Goal: Task Accomplishment & Management: Manage account settings

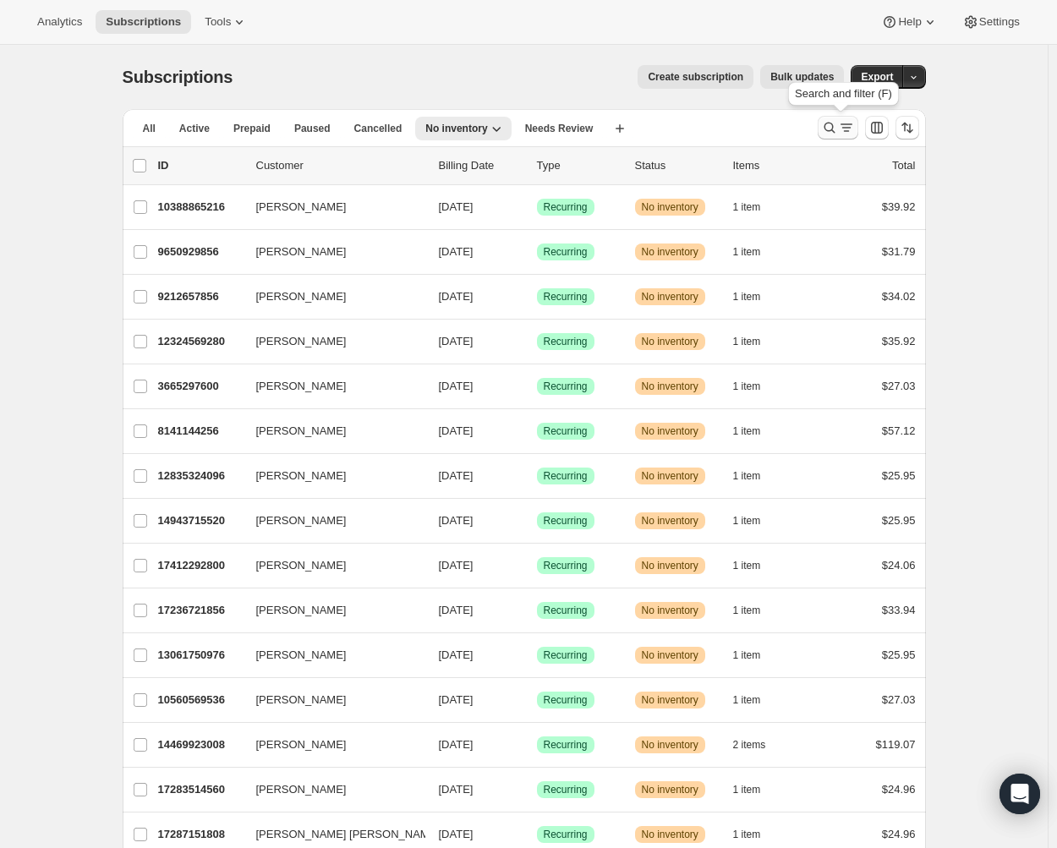
click at [845, 127] on icon "Search and filter results" at bounding box center [846, 127] width 17 height 17
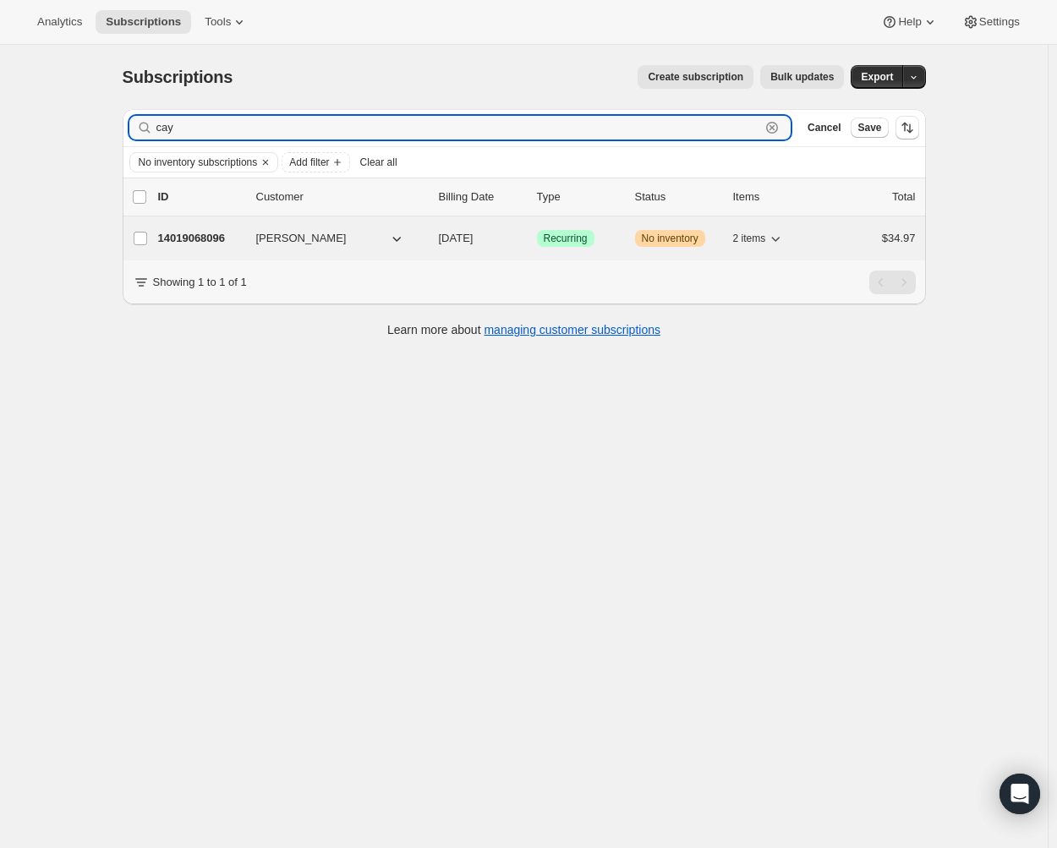
type input "cay"
click at [271, 243] on span "[PERSON_NAME]" at bounding box center [301, 238] width 91 height 17
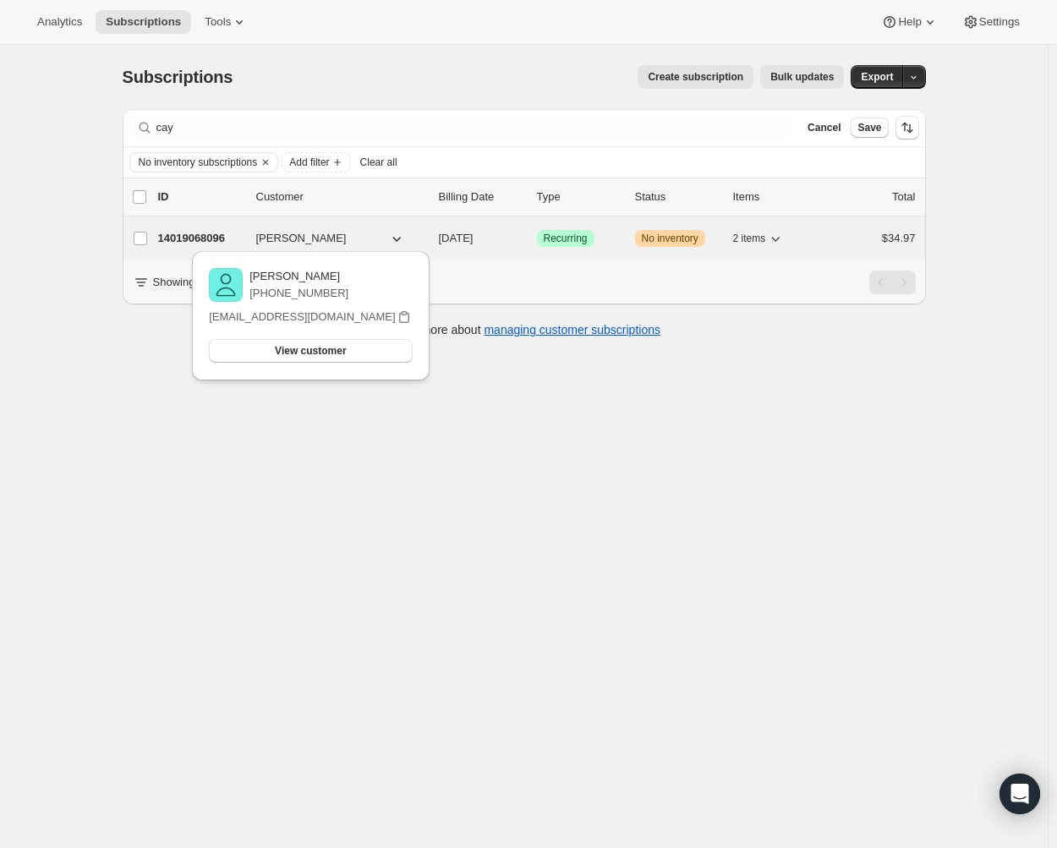
click at [215, 244] on p "14019068096" at bounding box center [200, 238] width 85 height 17
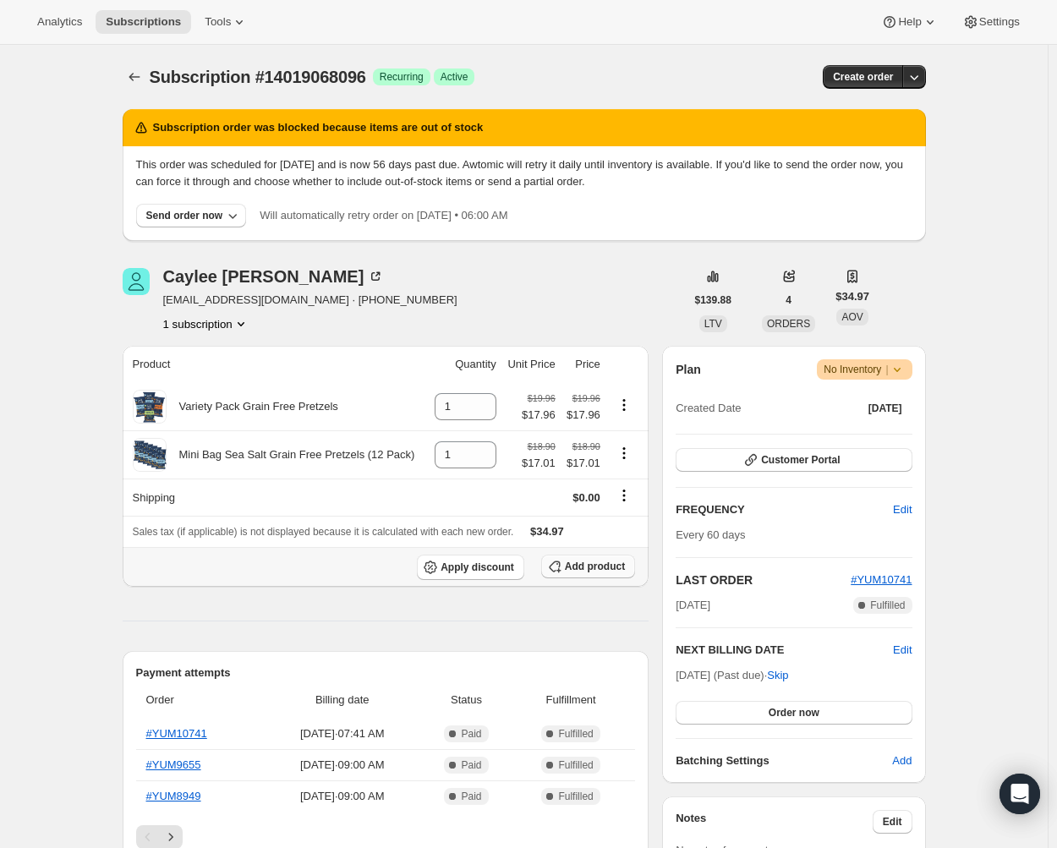
click at [579, 566] on span "Add product" at bounding box center [595, 567] width 60 height 14
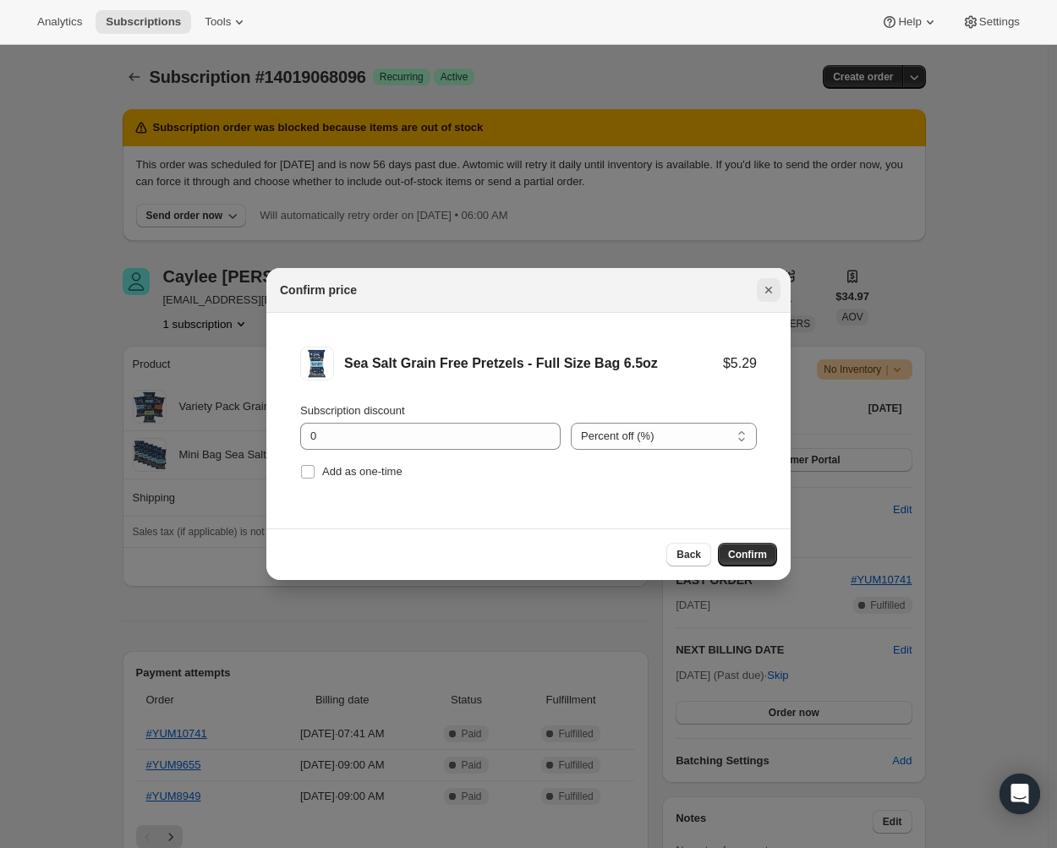
click at [771, 283] on icon "Close" at bounding box center [768, 290] width 17 height 17
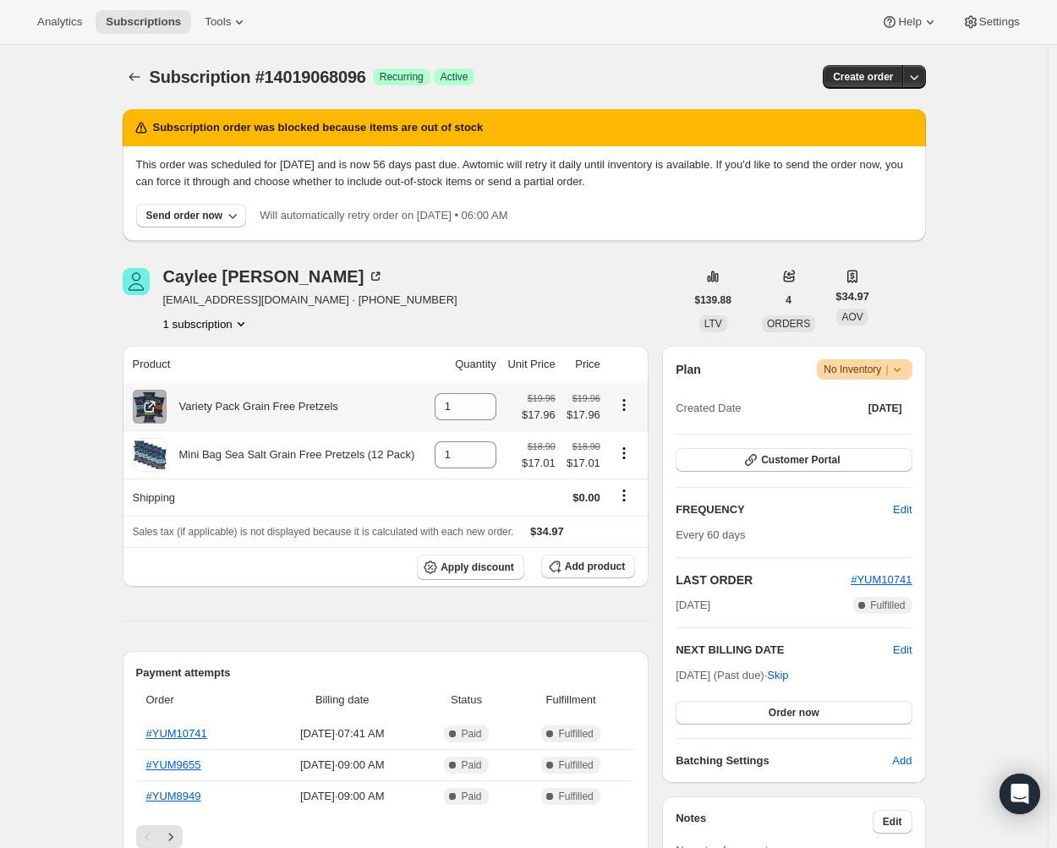
click at [627, 404] on icon "Product actions" at bounding box center [624, 405] width 17 height 17
click at [562, 572] on icon "button" at bounding box center [559, 570] width 5 height 5
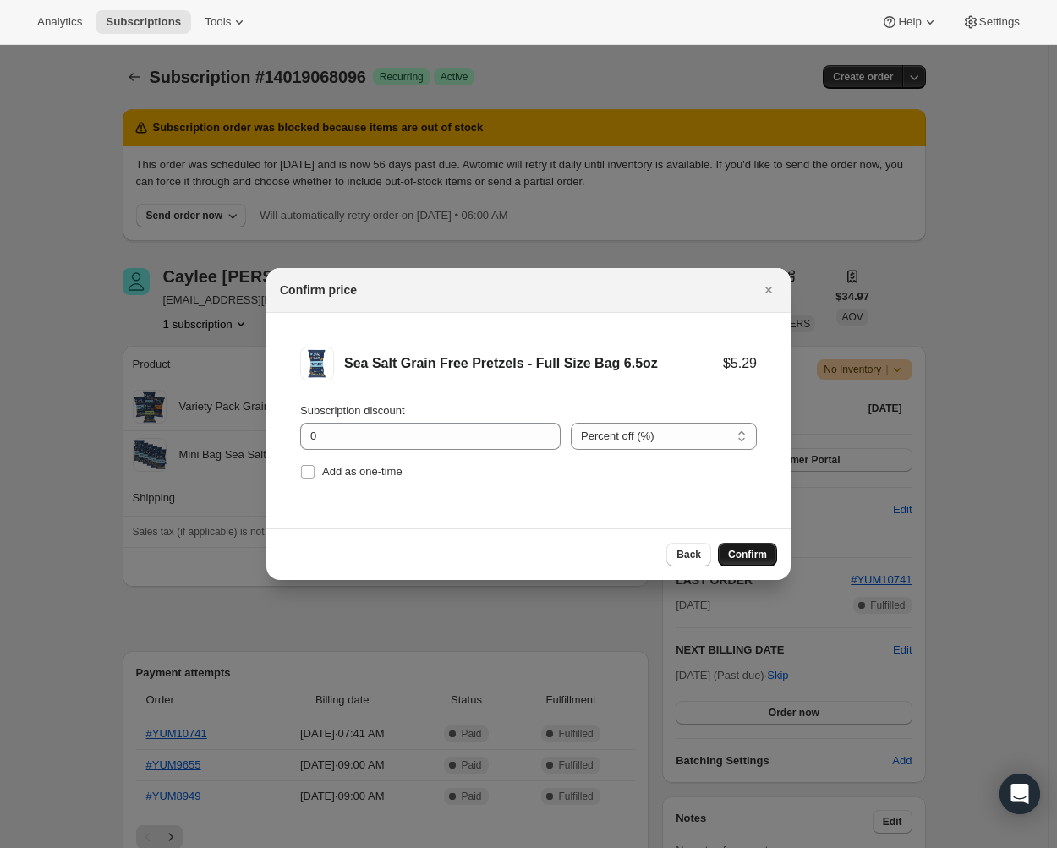
click at [738, 550] on span "Confirm" at bounding box center [747, 555] width 39 height 14
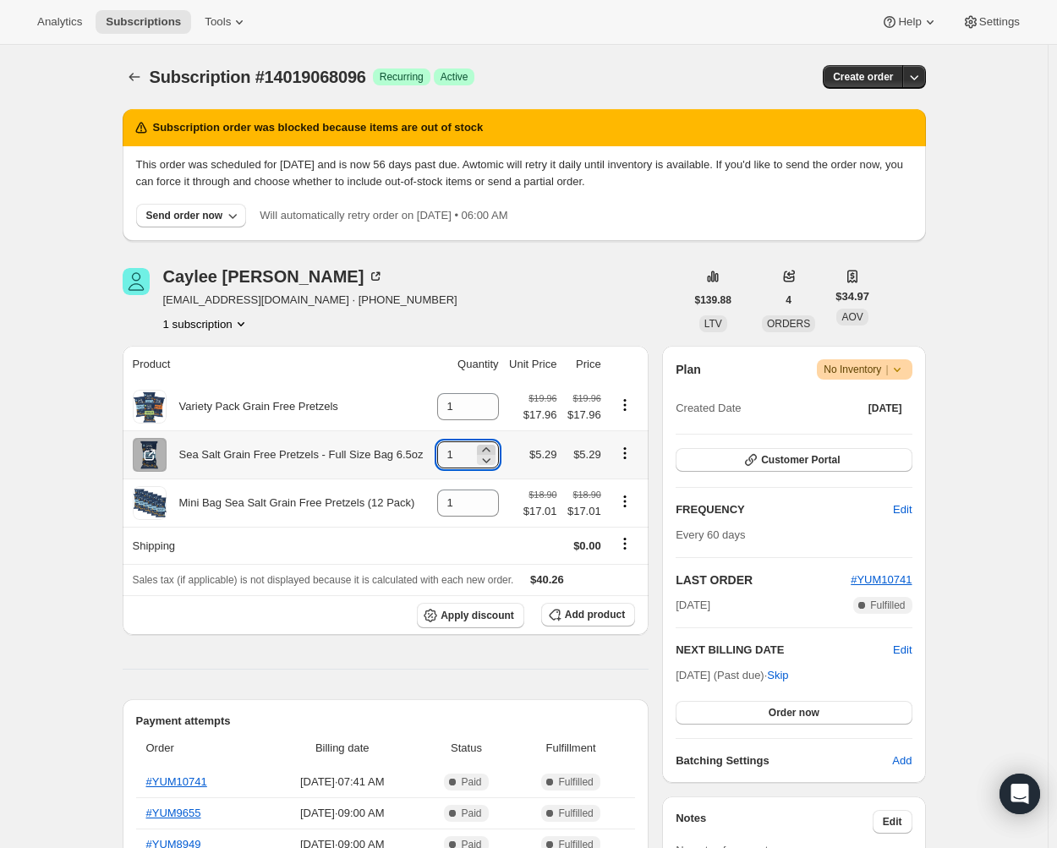
click at [487, 446] on icon at bounding box center [486, 450] width 17 height 17
type input "2"
click at [577, 617] on span "Add product" at bounding box center [595, 615] width 60 height 14
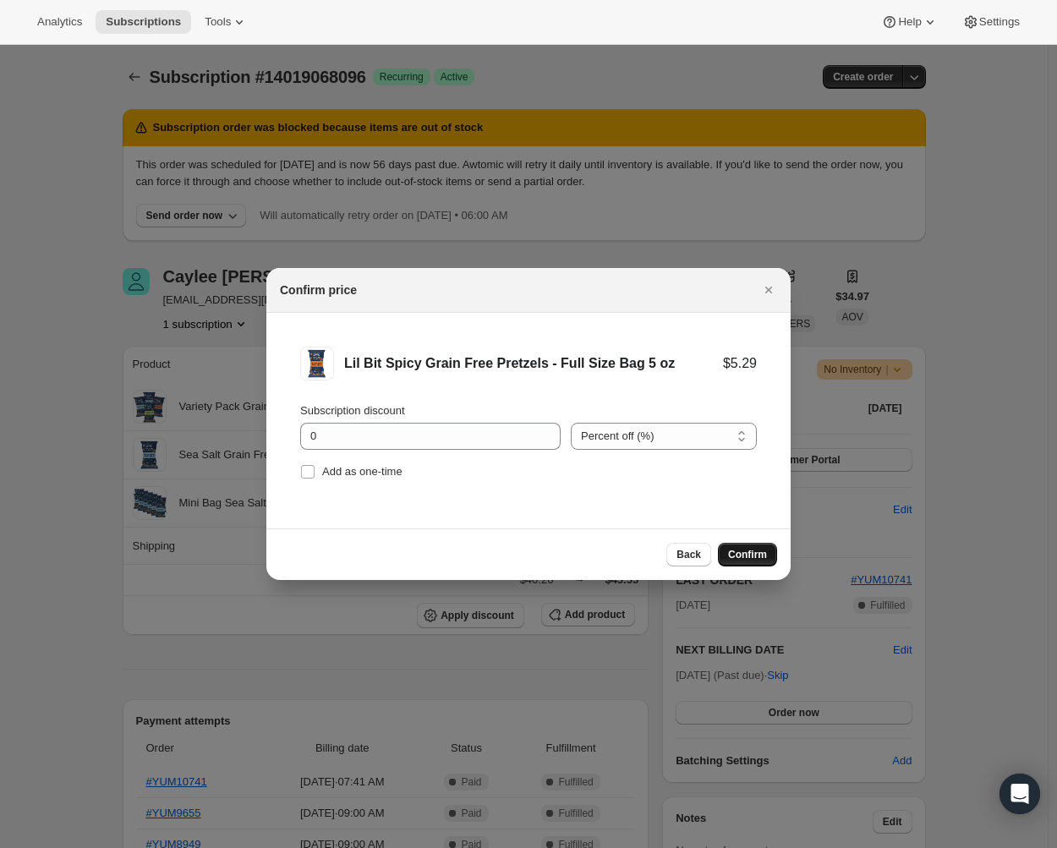
click at [755, 548] on button "Confirm" at bounding box center [747, 555] width 59 height 24
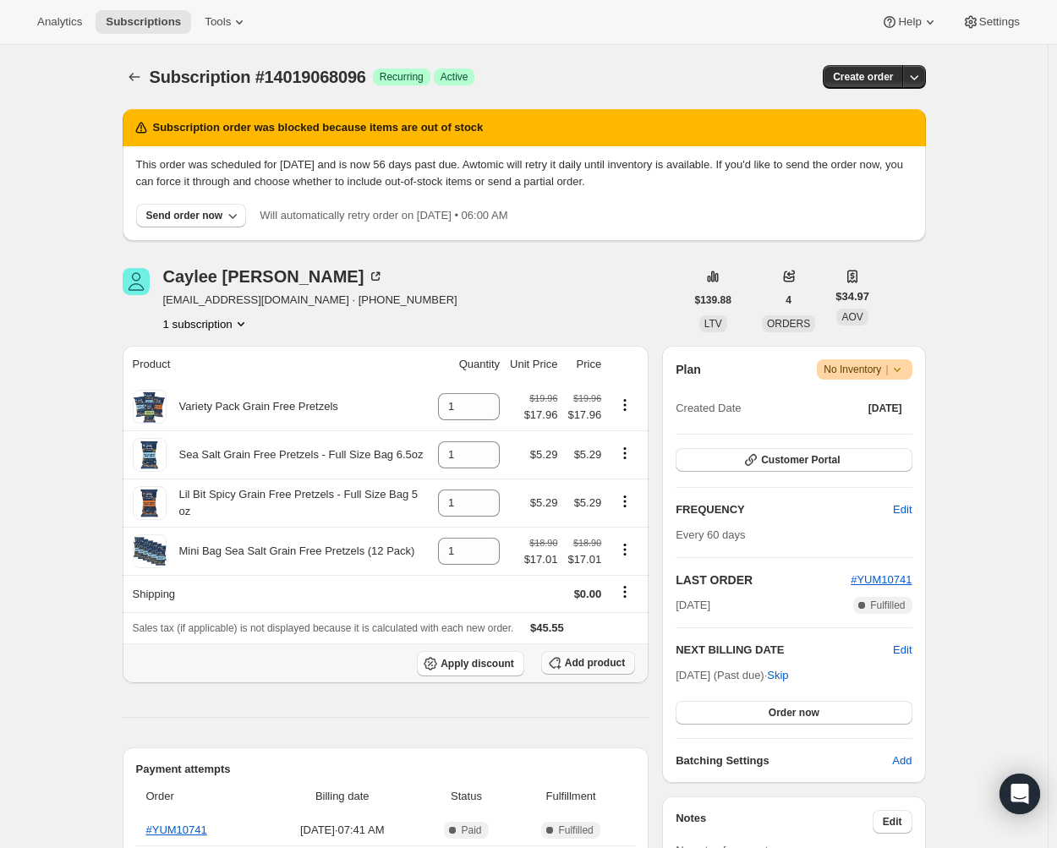
click at [582, 664] on span "Add product" at bounding box center [595, 663] width 60 height 14
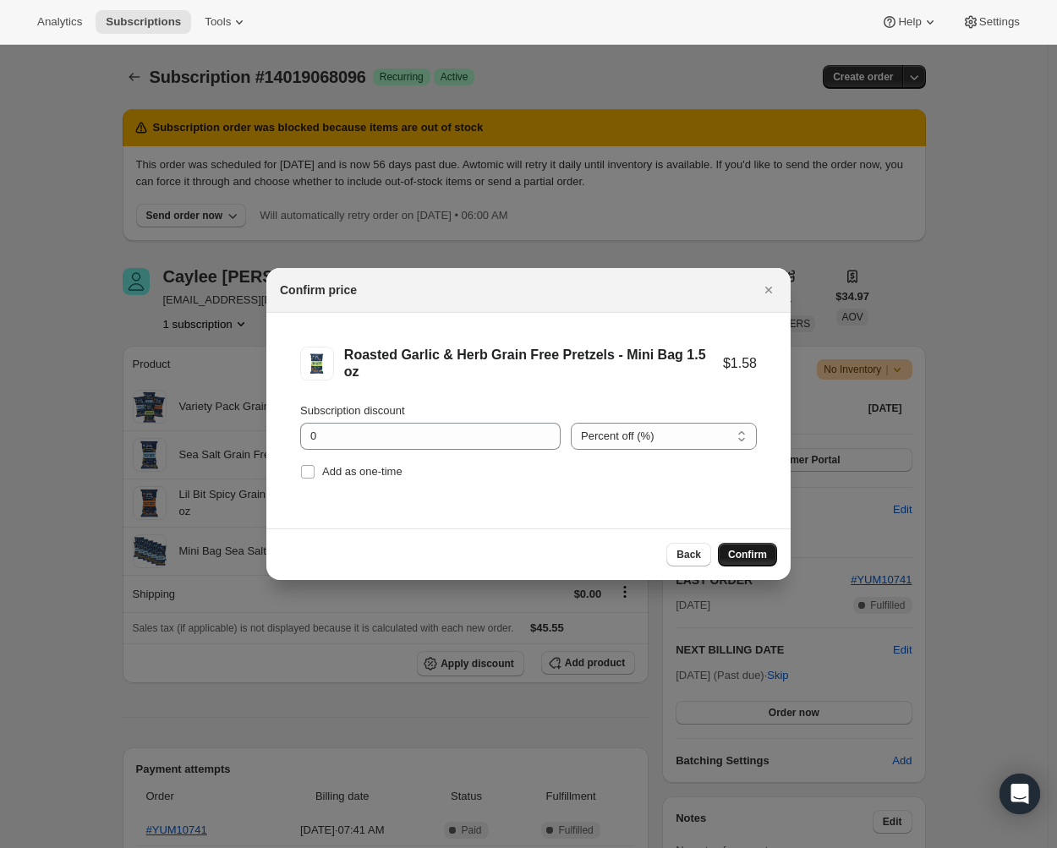
click at [755, 551] on span "Confirm" at bounding box center [747, 555] width 39 height 14
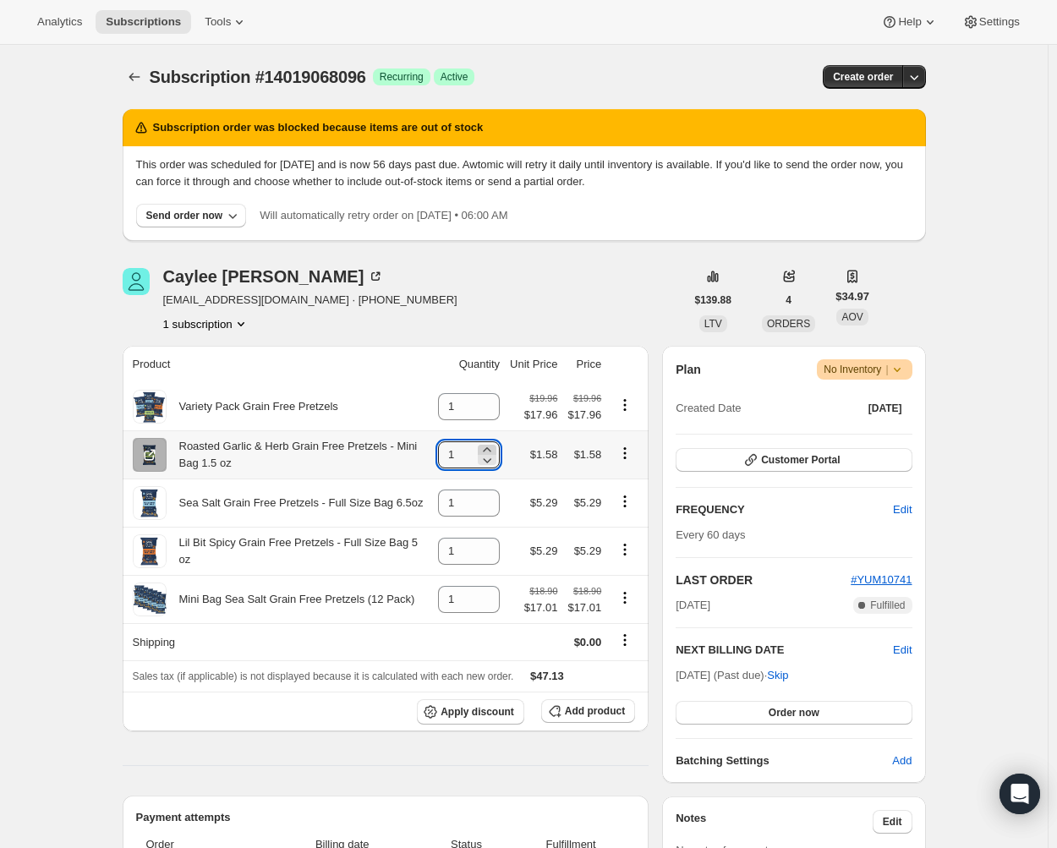
click at [494, 447] on icon at bounding box center [487, 450] width 17 height 17
click at [495, 461] on icon at bounding box center [487, 460] width 17 height 17
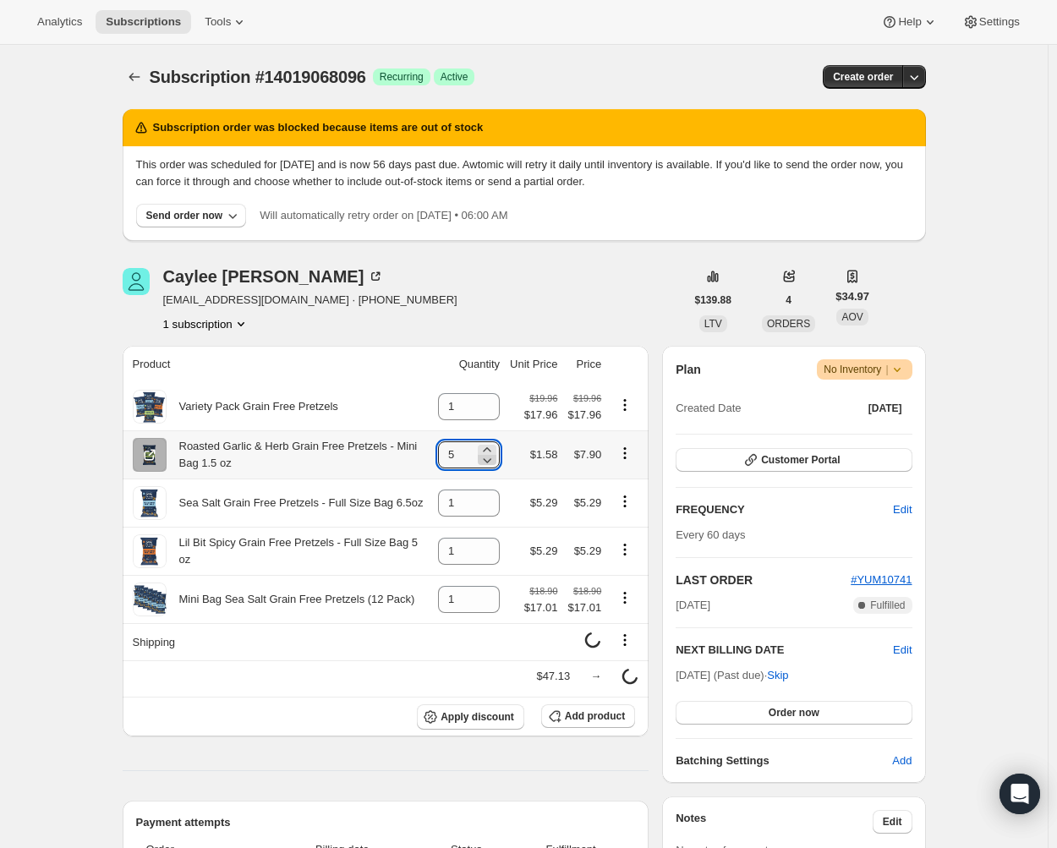
type input "4"
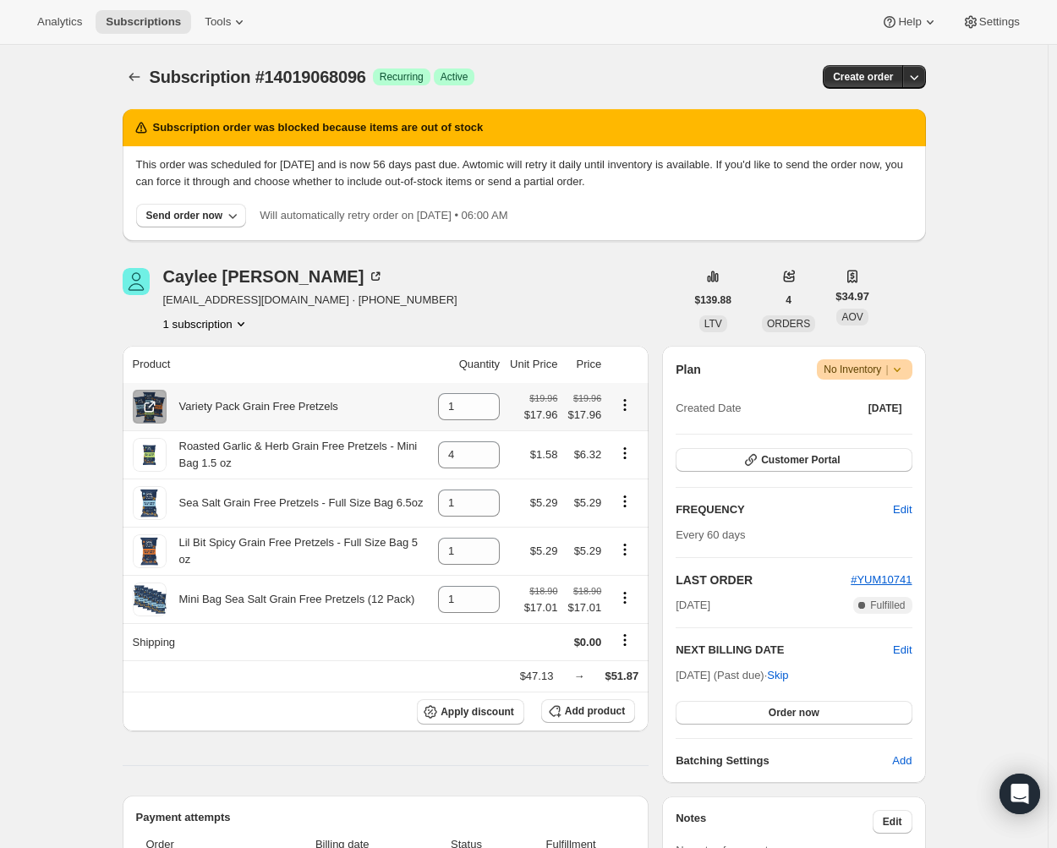
click at [627, 407] on icon "Product actions" at bounding box center [625, 405] width 17 height 17
click at [622, 425] on button "Remove" at bounding box center [631, 438] width 74 height 27
type input "0"
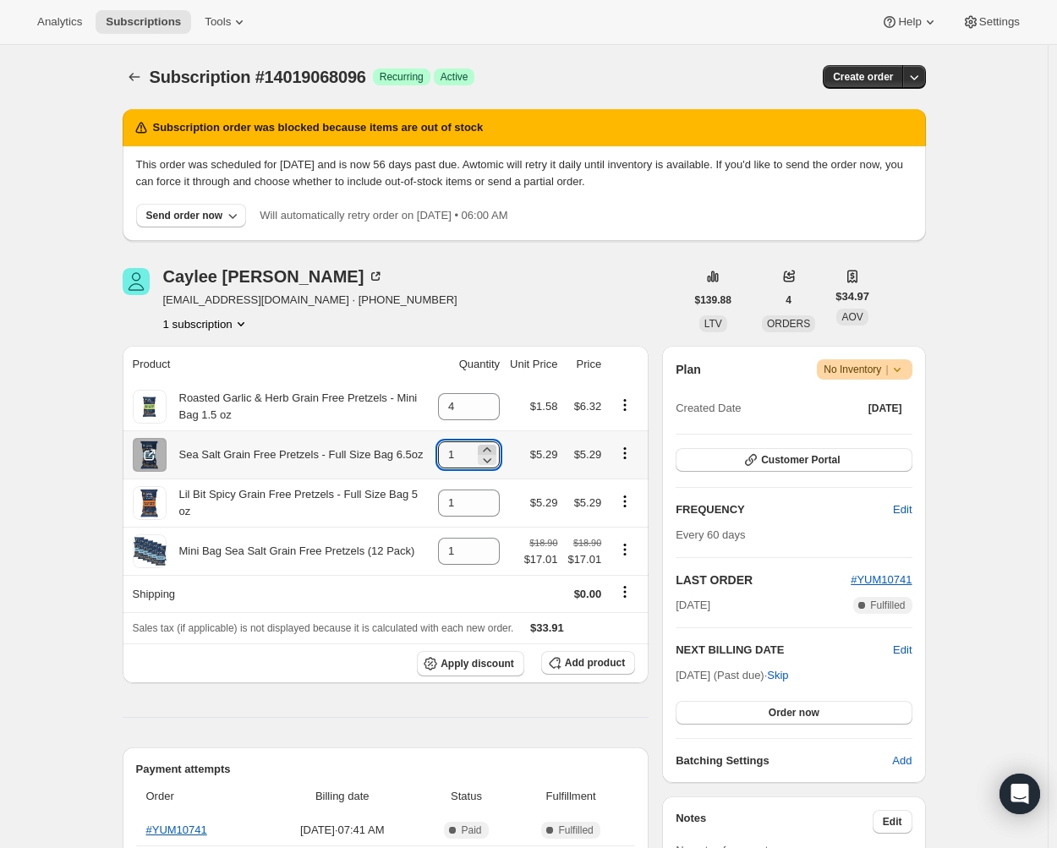
click at [489, 448] on icon at bounding box center [487, 450] width 17 height 17
type input "2"
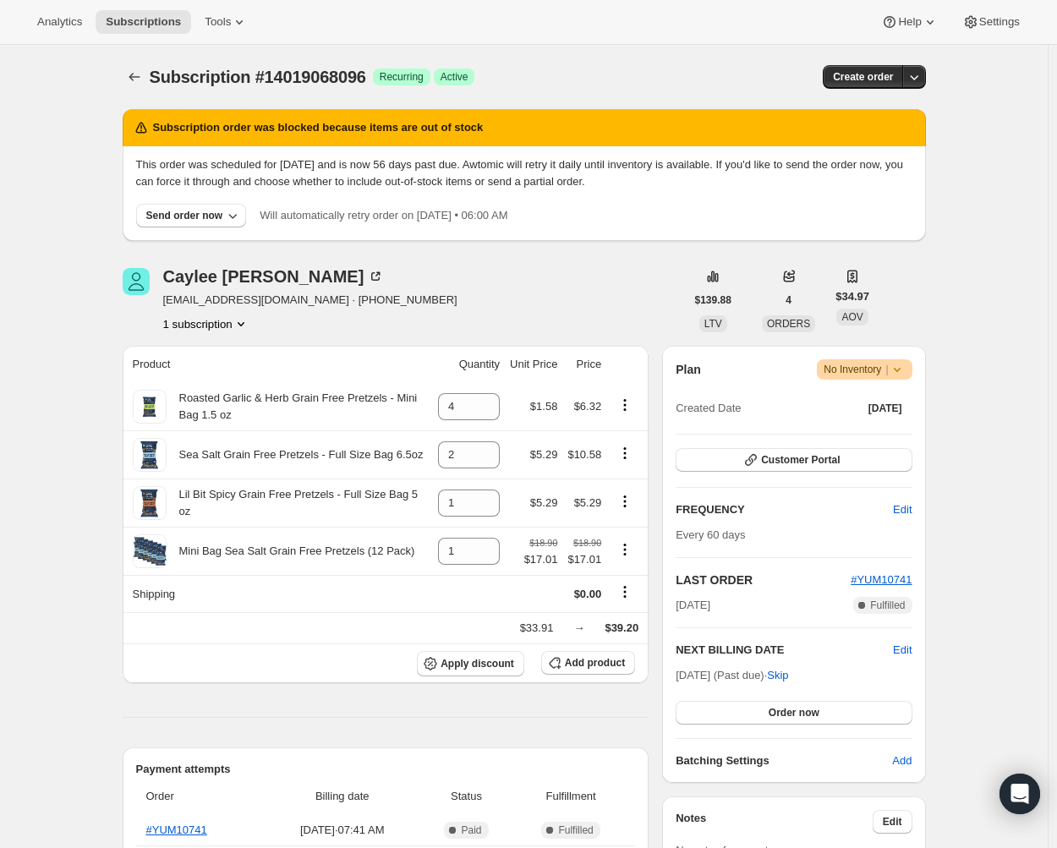
click at [627, 453] on icon "Product actions" at bounding box center [625, 453] width 3 height 3
click at [625, 456] on icon "Product actions" at bounding box center [625, 453] width 17 height 17
click at [476, 665] on span "Apply discount" at bounding box center [478, 664] width 74 height 14
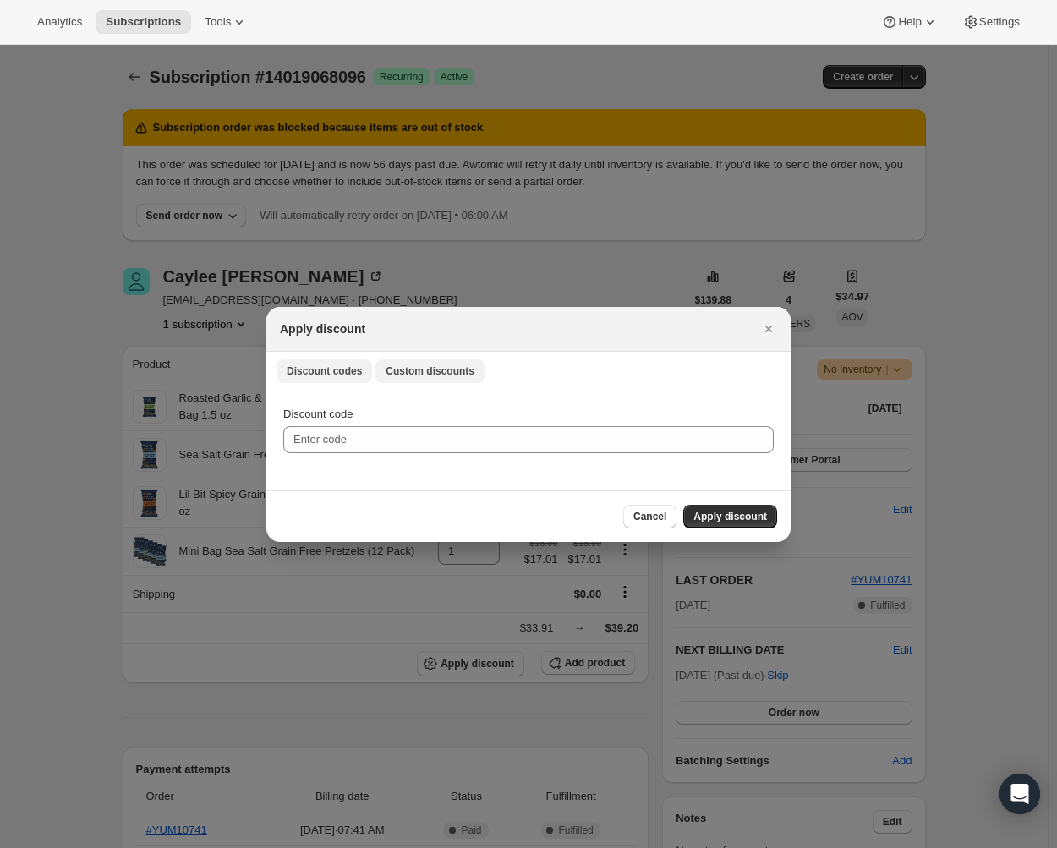
click at [421, 372] on span "Custom discounts" at bounding box center [430, 372] width 89 height 14
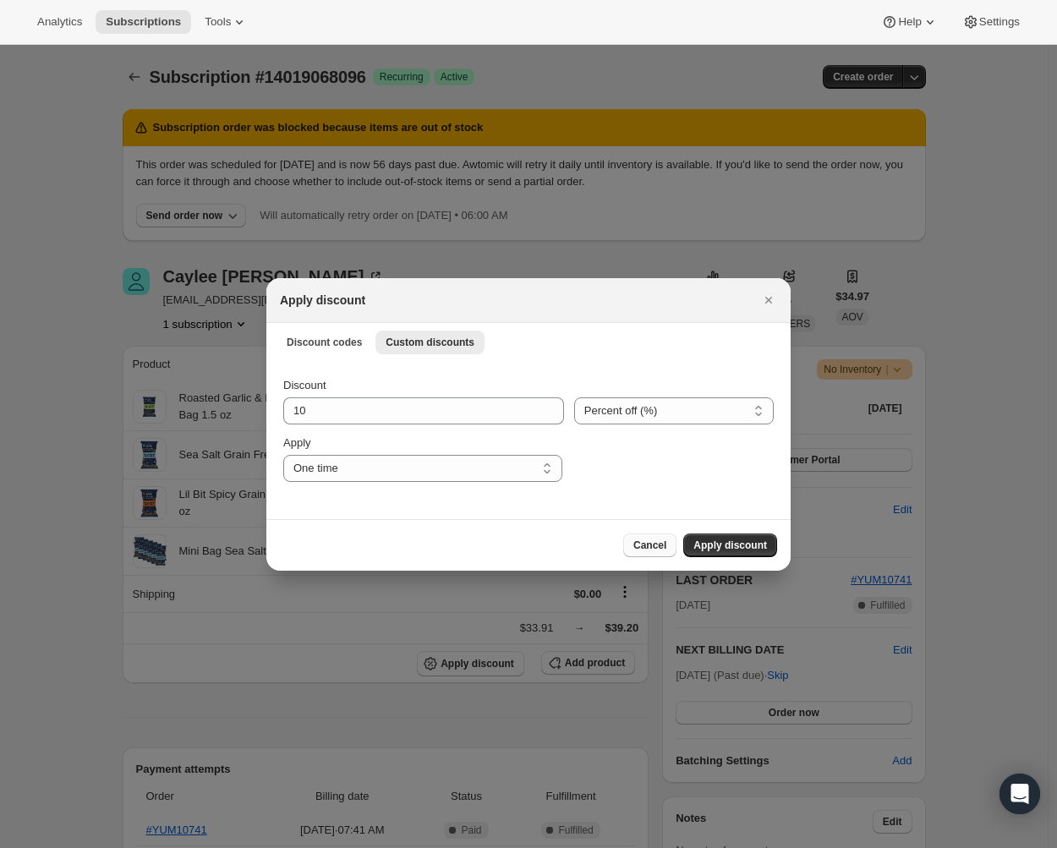
click at [649, 550] on span "Cancel" at bounding box center [650, 546] width 33 height 14
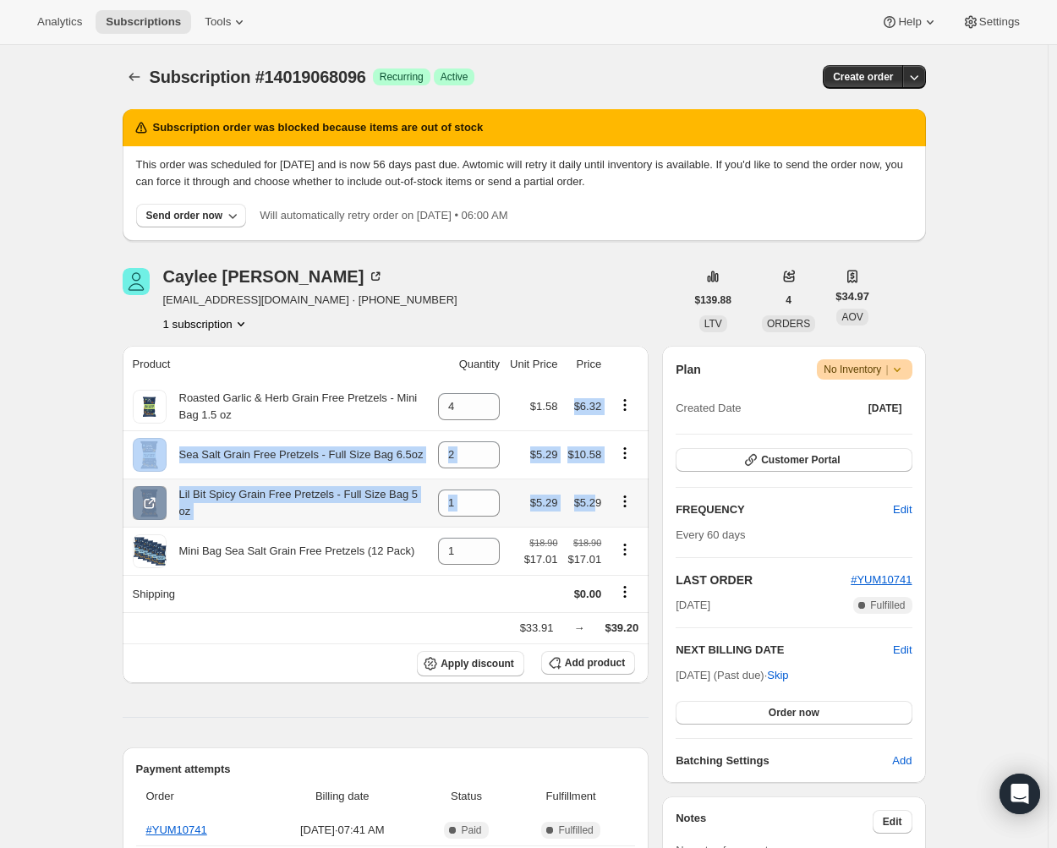
drag, startPoint x: 580, startPoint y: 407, endPoint x: 598, endPoint y: 506, distance: 100.5
click at [598, 506] on tbody "Roasted Garlic & Herb Grain Free Pretzels - Mini Bag 1.5 oz 4 $1.58 $6.32 Sea S…" at bounding box center [386, 533] width 527 height 300
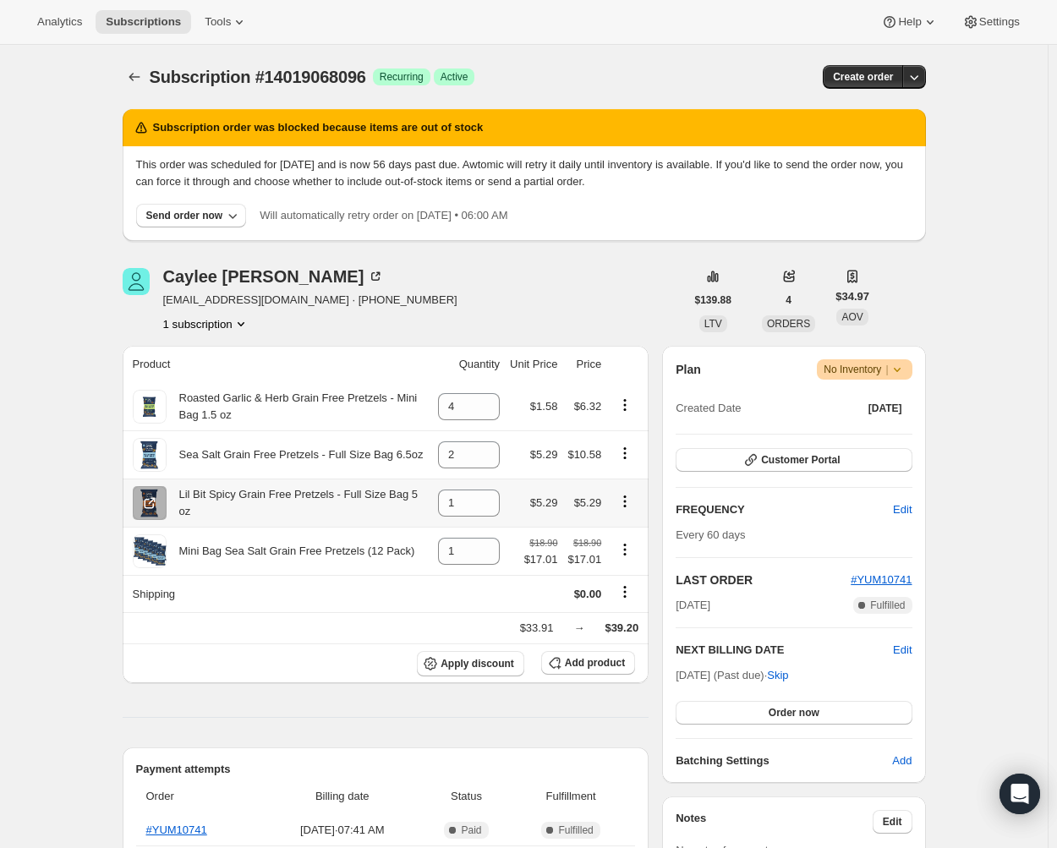
click at [602, 508] on span "$5.29" at bounding box center [588, 503] width 28 height 13
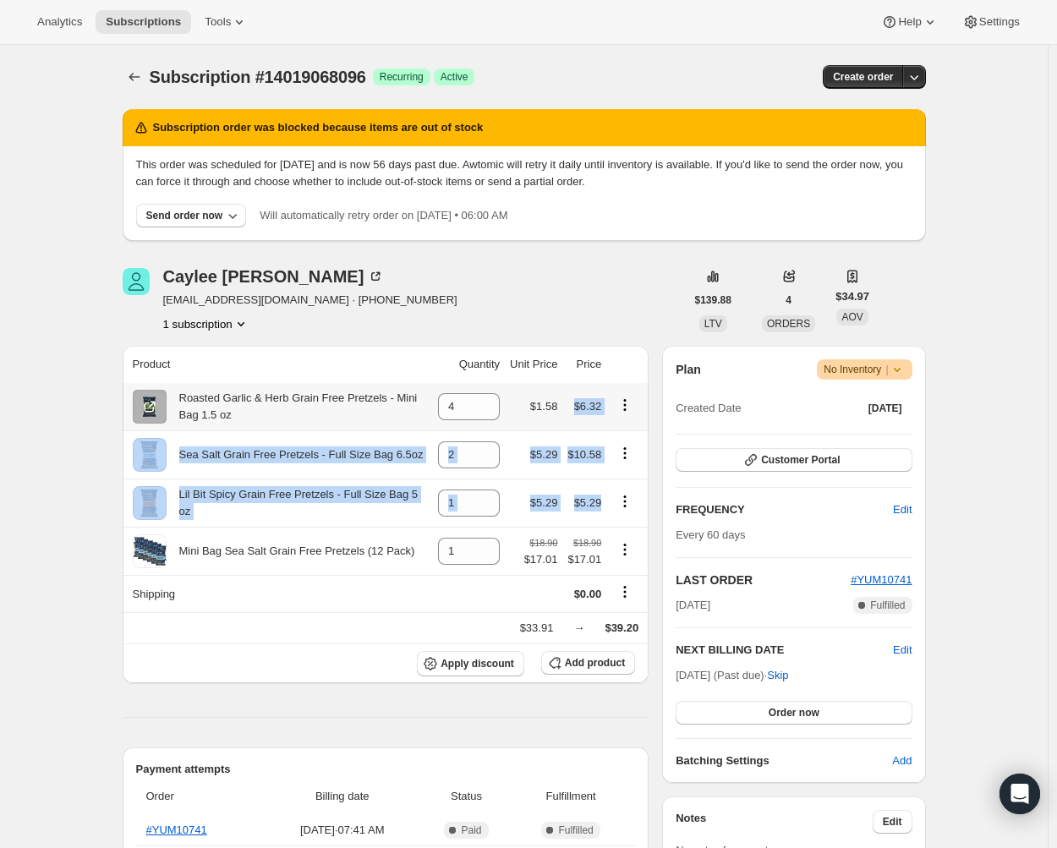
drag, startPoint x: 605, startPoint y: 508, endPoint x: 579, endPoint y: 405, distance: 106.5
click at [579, 405] on tbody "Roasted Garlic & Herb Grain Free Pretzels - Mini Bag 1.5 oz 4 $1.58 $6.32 Sea S…" at bounding box center [386, 533] width 527 height 300
click at [398, 508] on div "Lil Bit Spicy Grain Free Pretzels - Full Size Bag 5 oz" at bounding box center [298, 503] width 262 height 34
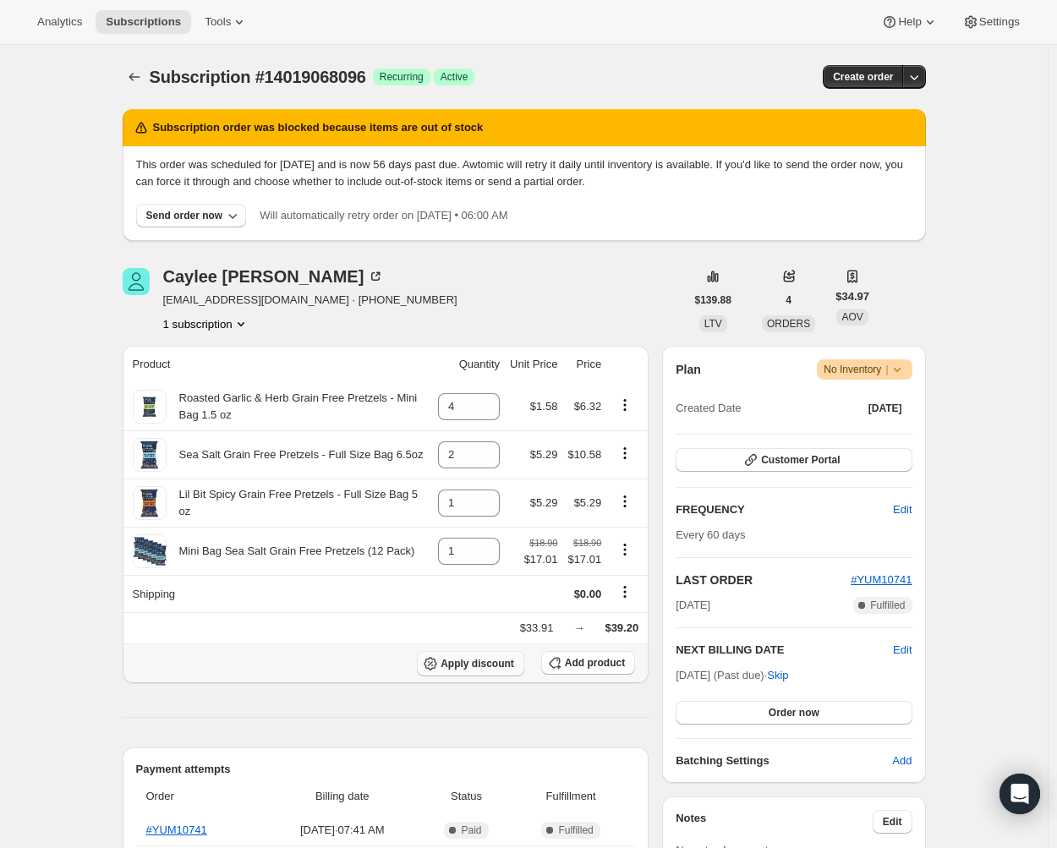
click at [486, 666] on span "Apply discount" at bounding box center [478, 664] width 74 height 14
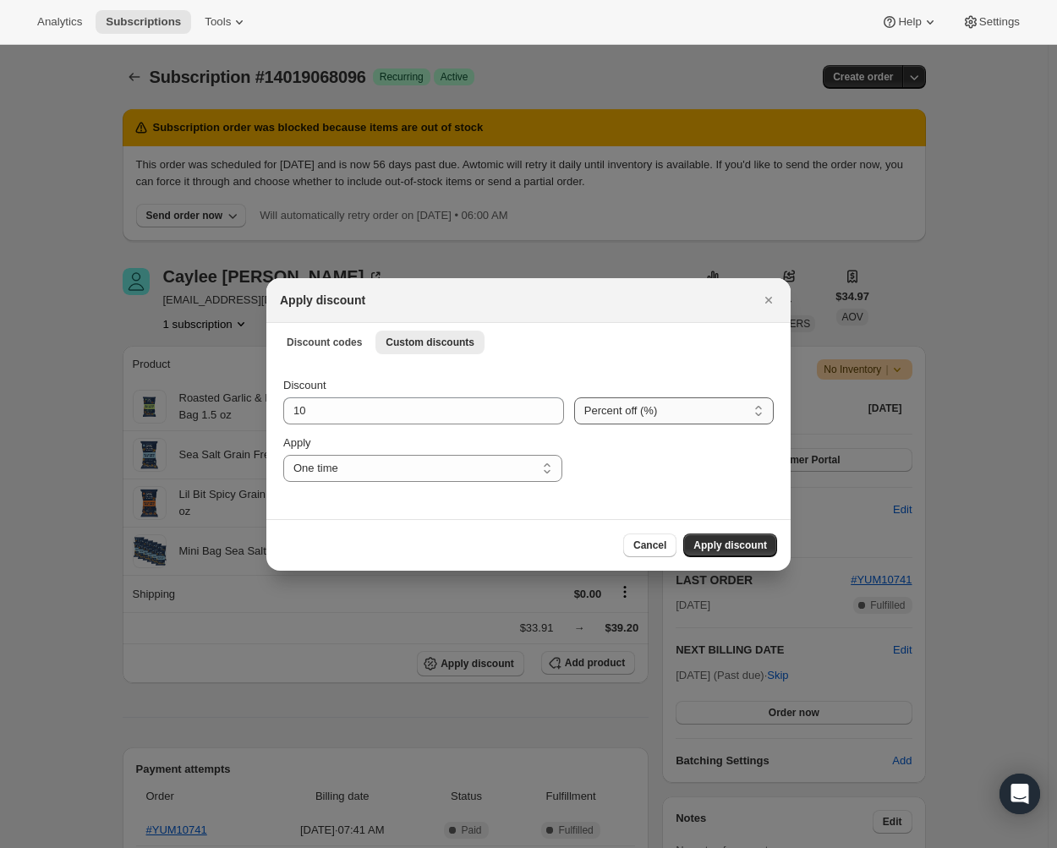
click at [620, 403] on select "Percent off (%) Amount off ($)" at bounding box center [674, 411] width 200 height 27
select select "fixed"
click at [574, 398] on select "Percent off (%) Amount off ($)" at bounding box center [674, 411] width 200 height 27
click at [320, 398] on input "10" at bounding box center [411, 411] width 257 height 27
drag, startPoint x: 321, startPoint y: 406, endPoint x: 242, endPoint y: 408, distance: 78.7
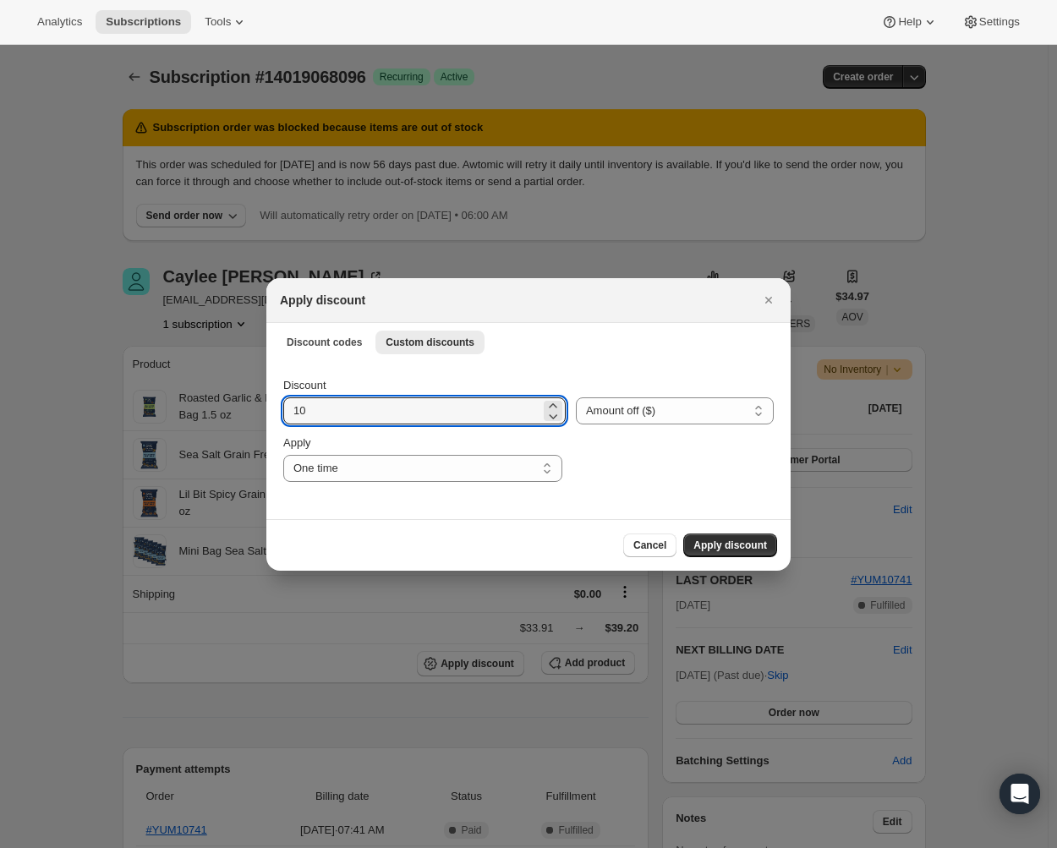
type input "4.23"
click at [730, 541] on span "Apply discount" at bounding box center [731, 546] width 74 height 14
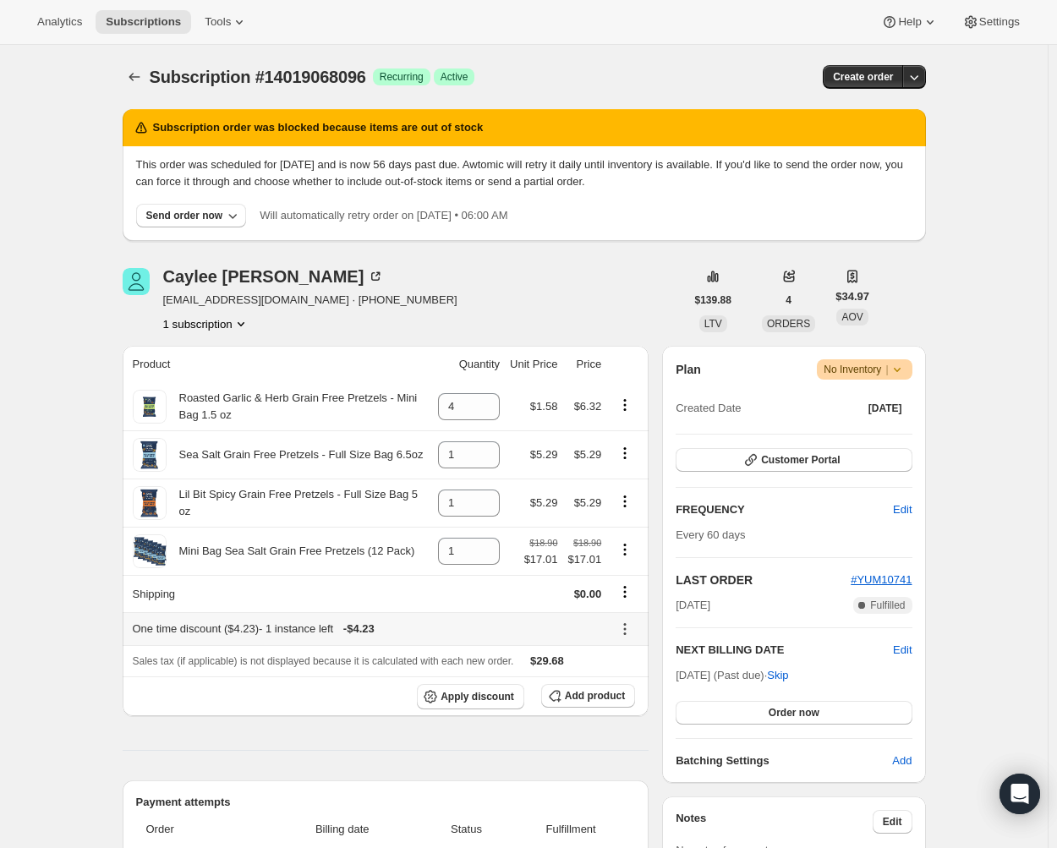
click at [627, 629] on icon at bounding box center [625, 629] width 17 height 17
click at [634, 685] on span "Remove" at bounding box center [630, 690] width 41 height 13
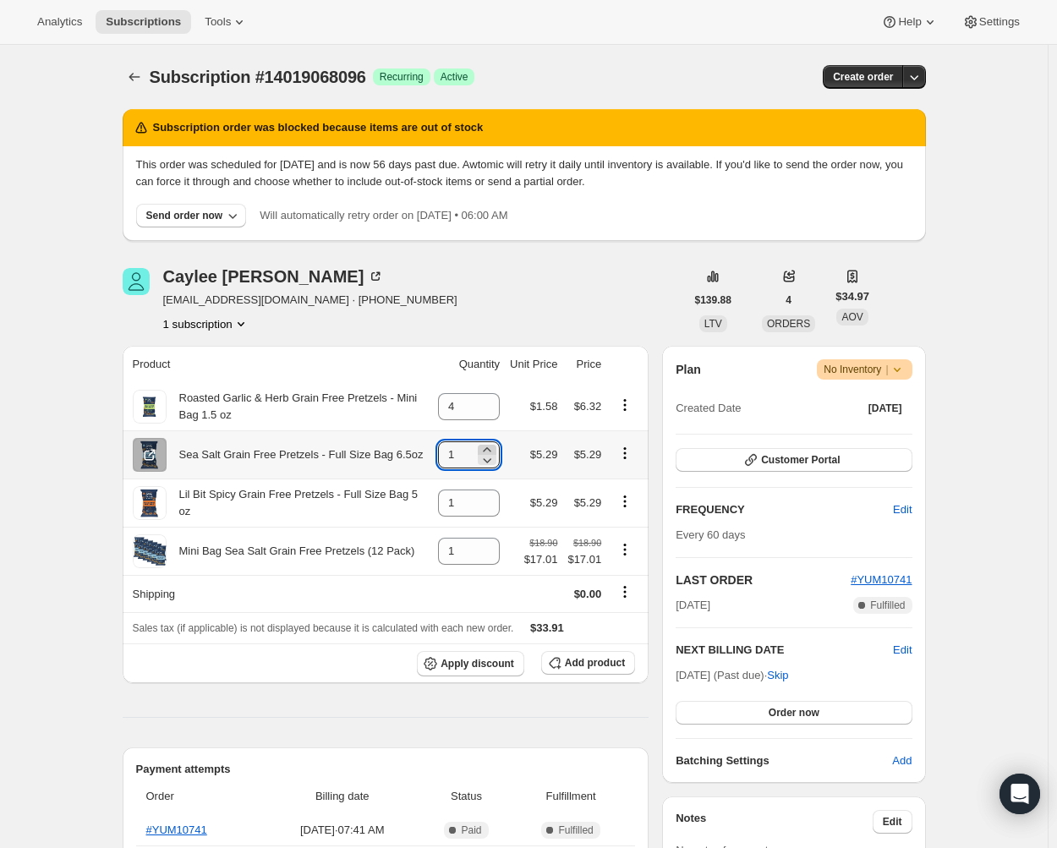
click at [496, 446] on icon at bounding box center [487, 450] width 17 height 17
type input "2"
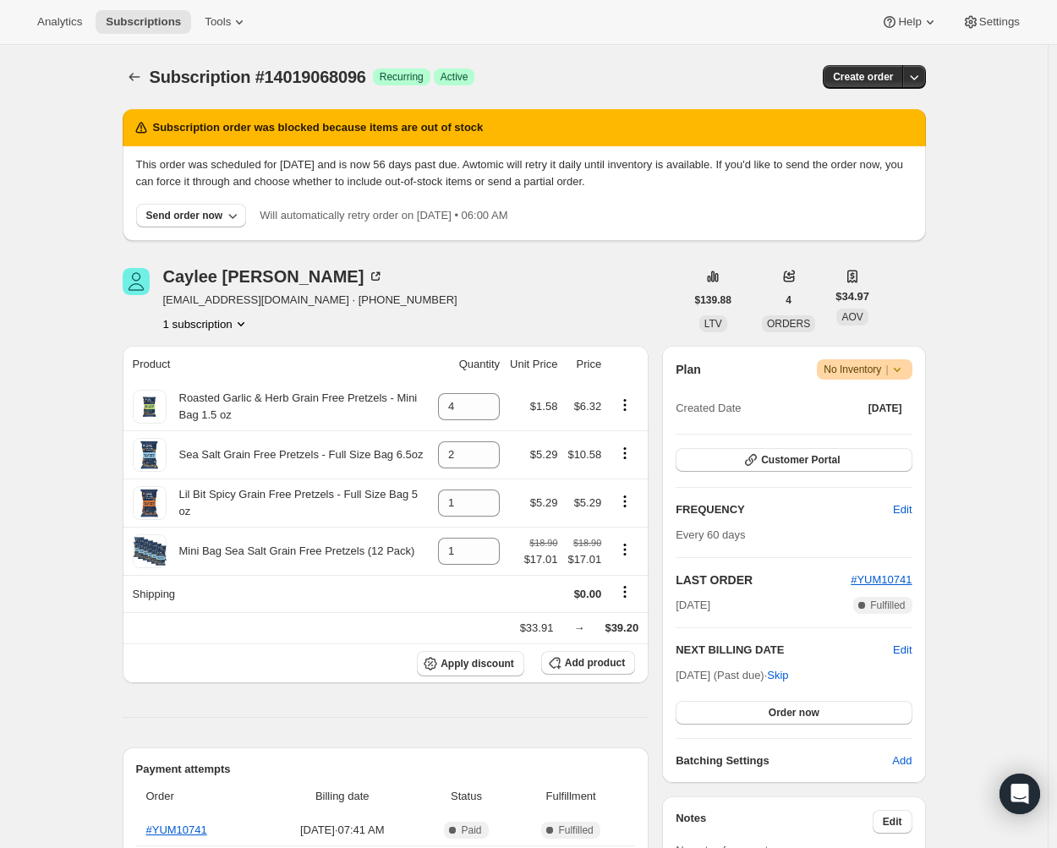
click at [500, 666] on span "Apply discount" at bounding box center [478, 664] width 74 height 14
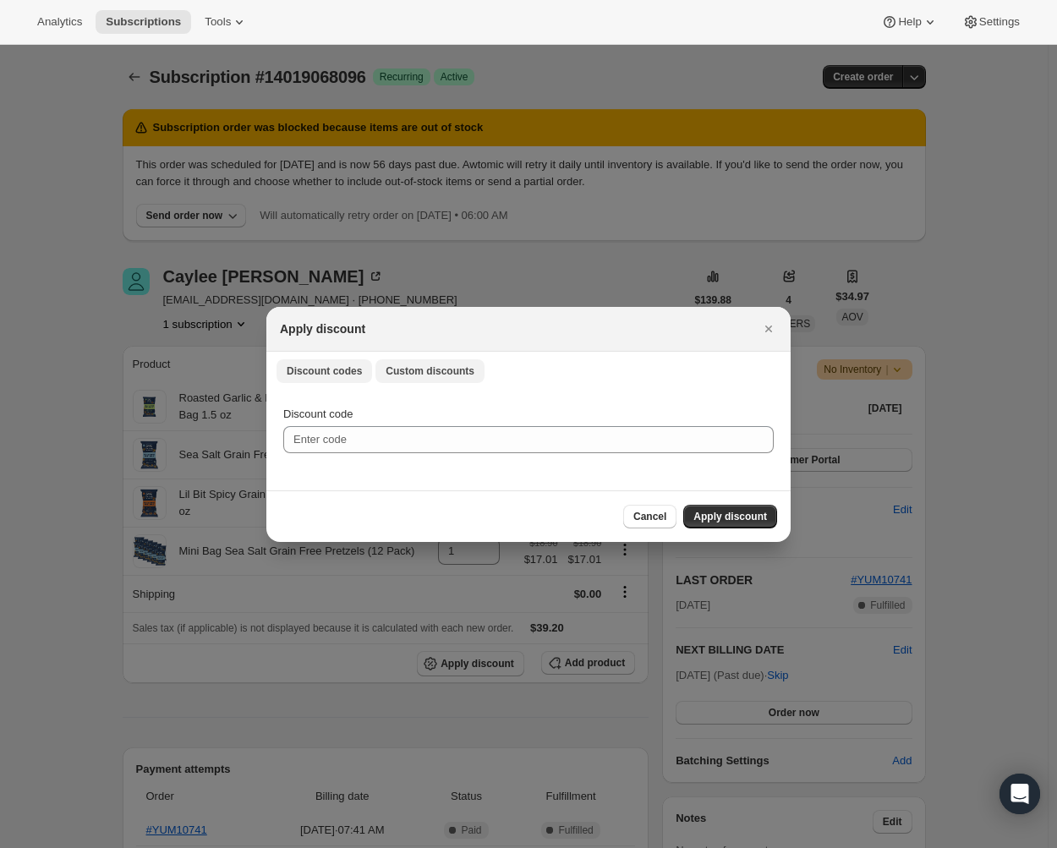
click at [417, 362] on button "Custom discounts" at bounding box center [430, 371] width 109 height 24
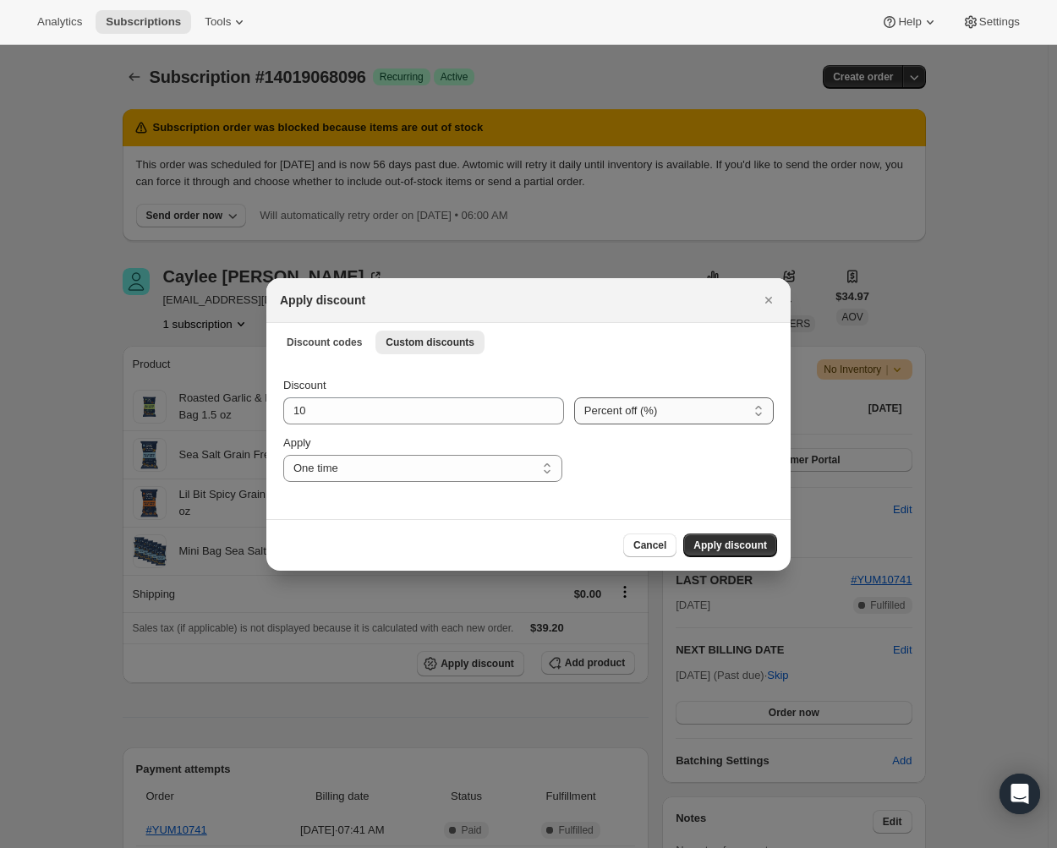
click at [628, 414] on select "Percent off (%) Amount off ($)" at bounding box center [674, 411] width 200 height 27
select select "fixed"
click at [574, 398] on select "Percent off (%) Amount off ($)" at bounding box center [674, 411] width 200 height 27
click at [365, 413] on input "10" at bounding box center [411, 411] width 257 height 27
drag, startPoint x: 387, startPoint y: 410, endPoint x: 260, endPoint y: 414, distance: 127.0
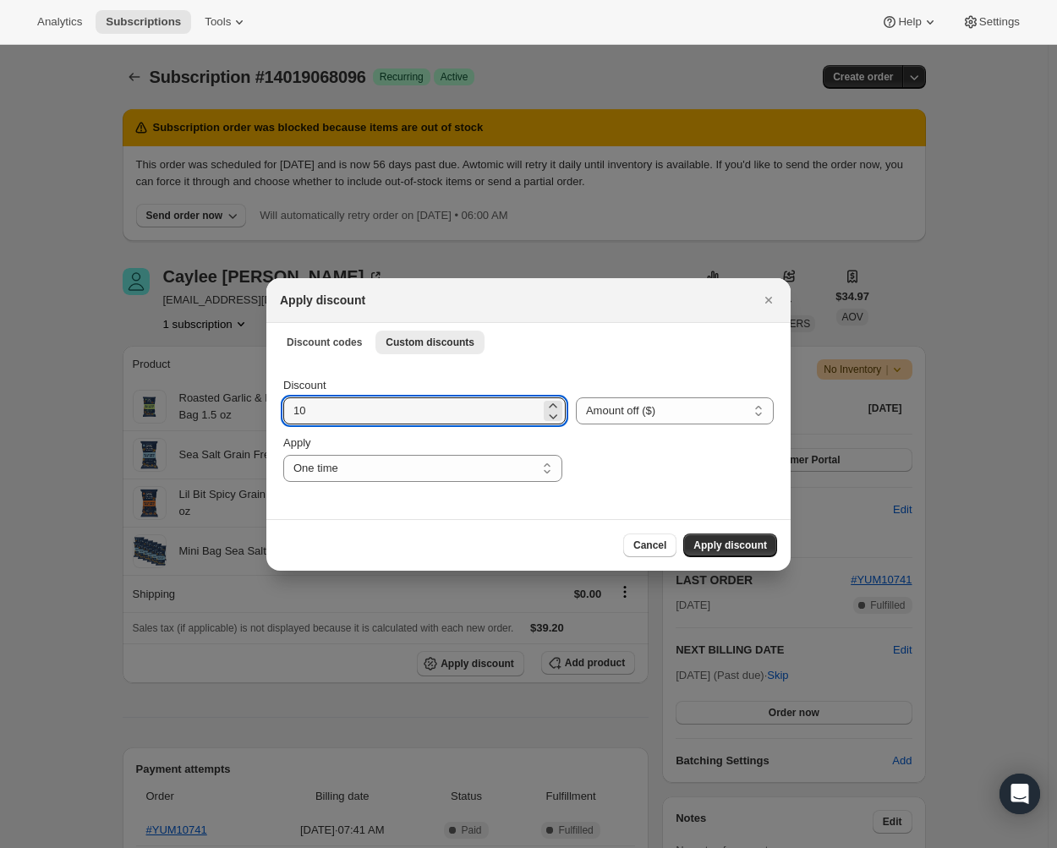
type input "4.23"
click at [536, 343] on ul "Discount codes Custom discounts More views" at bounding box center [528, 342] width 511 height 24
click at [709, 548] on span "Apply discount" at bounding box center [731, 546] width 74 height 14
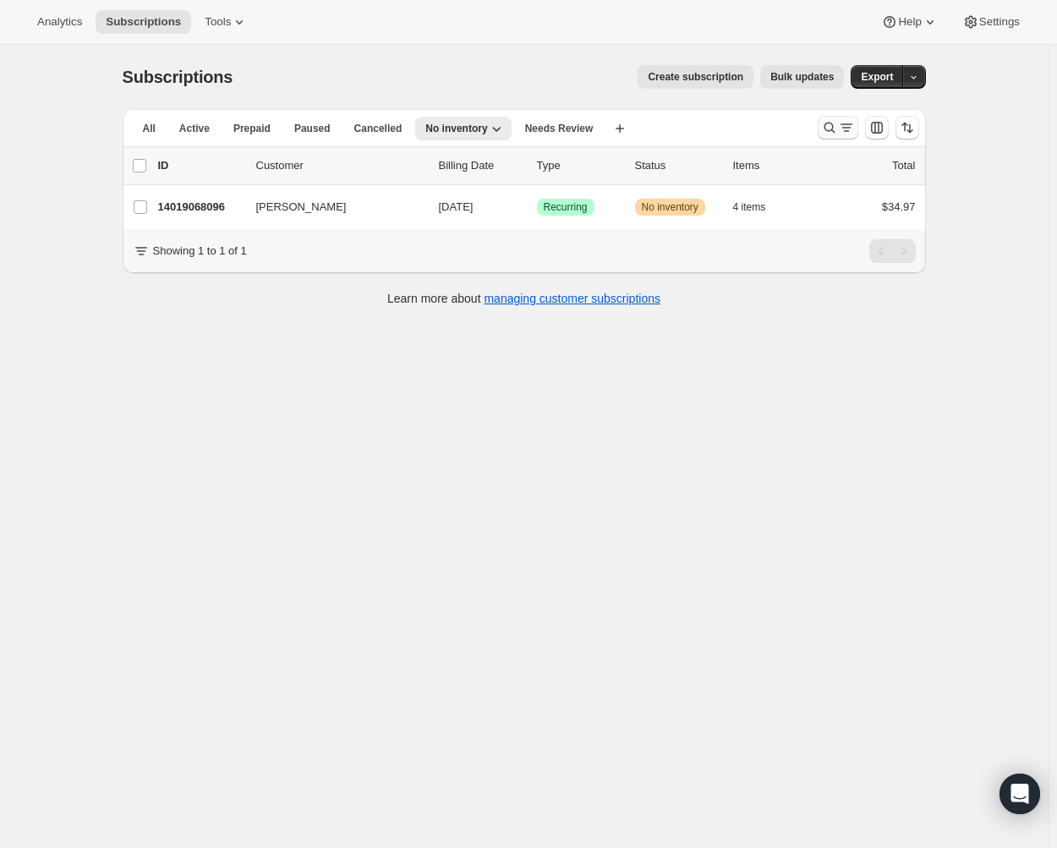
click at [833, 123] on icon "Search and filter results" at bounding box center [829, 128] width 11 height 11
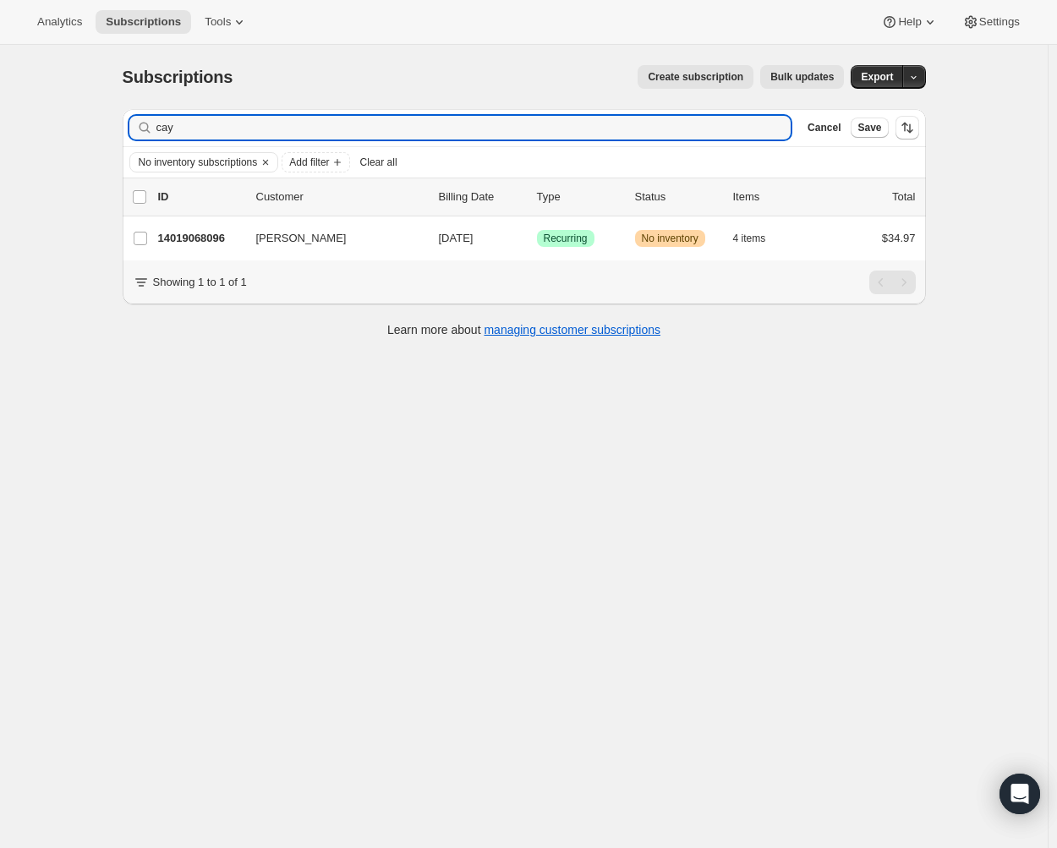
drag, startPoint x: 228, startPoint y: 130, endPoint x: 123, endPoint y: 122, distance: 104.4
click at [123, 122] on div "Filter subscribers cay Clear Cancel Save No inventory subscriptions Add filter …" at bounding box center [517, 226] width 817 height 260
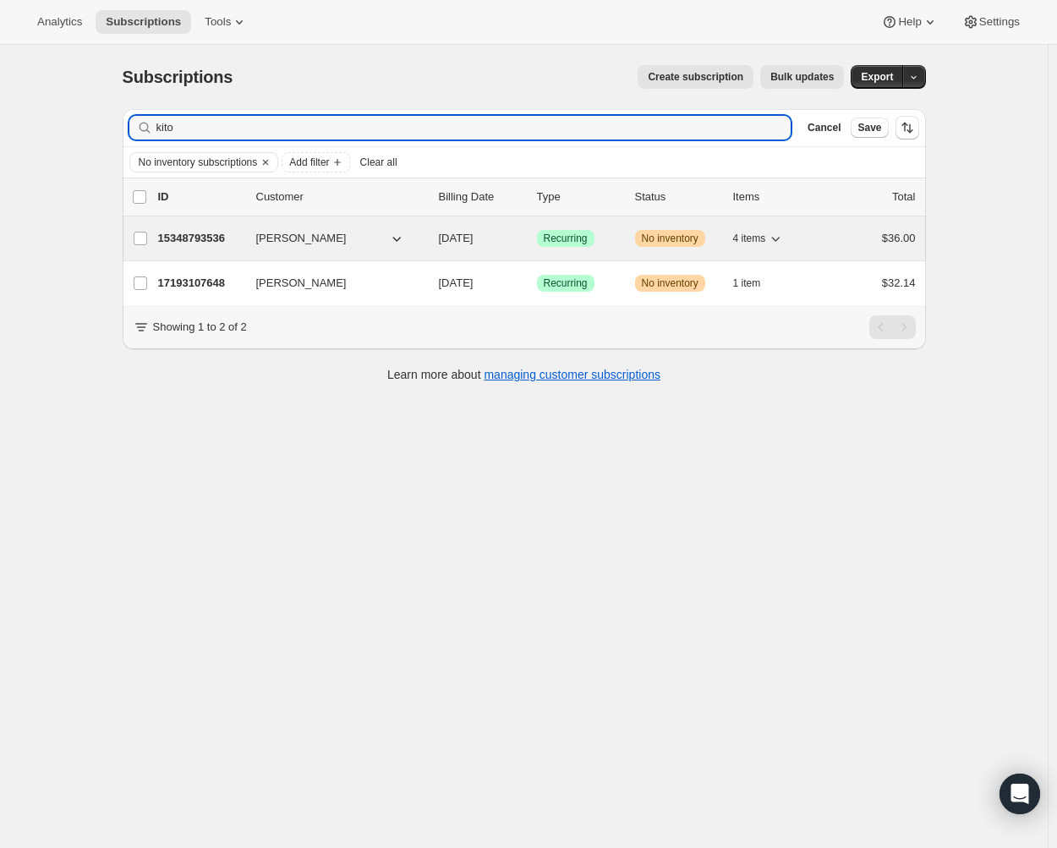
type input "kito"
click at [188, 232] on p "15348793536" at bounding box center [200, 238] width 85 height 17
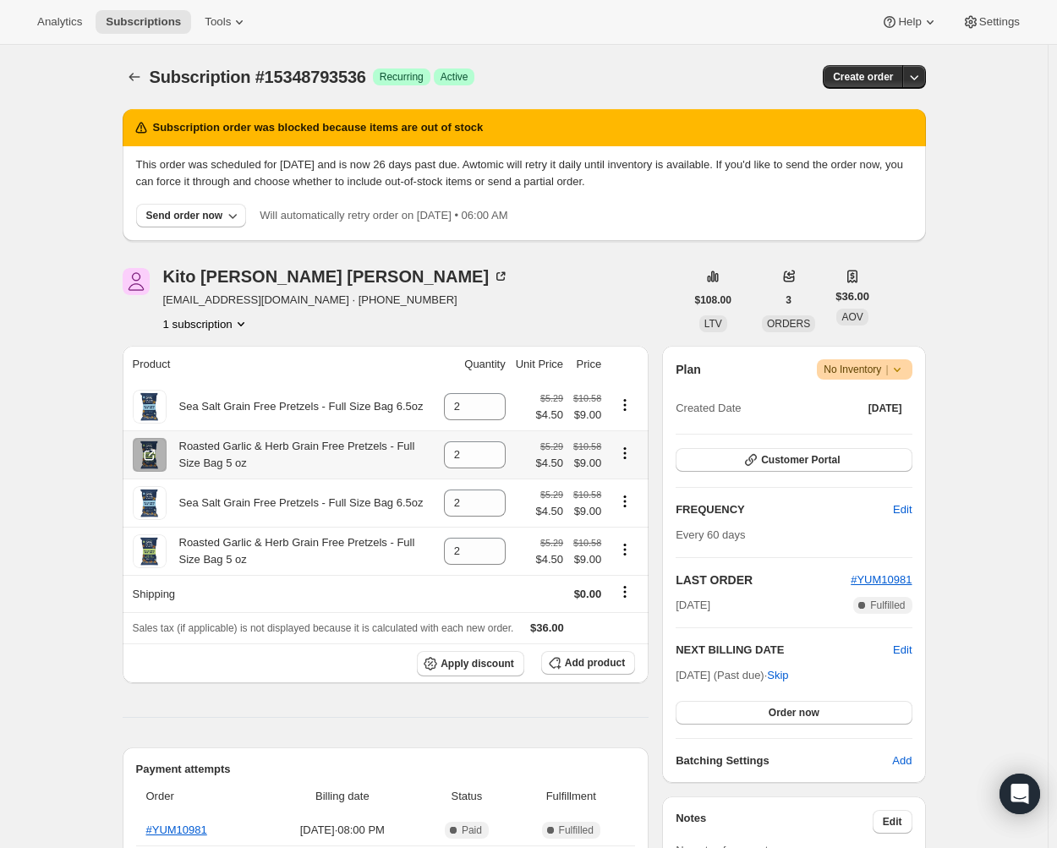
click at [629, 456] on icon "Product actions" at bounding box center [625, 453] width 17 height 17
click at [628, 484] on span "Remove" at bounding box center [619, 486] width 41 height 13
type input "0"
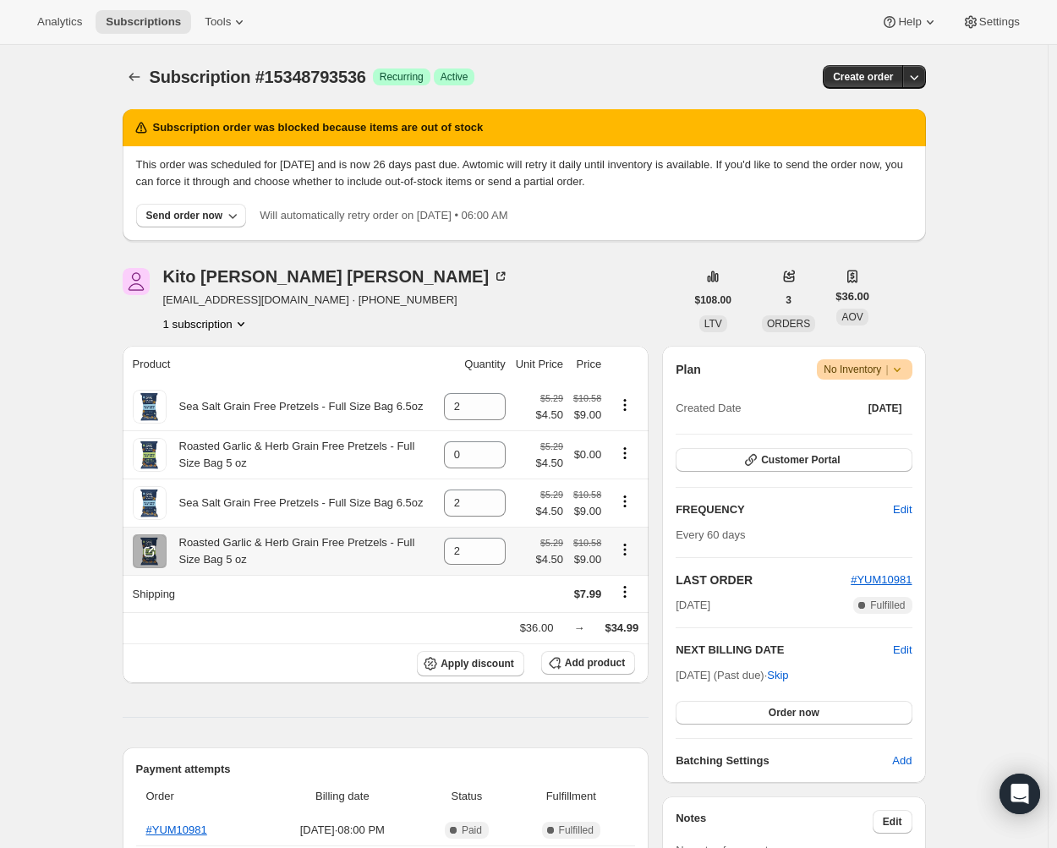
click at [625, 554] on icon "Product actions" at bounding box center [625, 549] width 17 height 17
click at [623, 586] on span "Remove" at bounding box center [619, 585] width 41 height 13
type input "0"
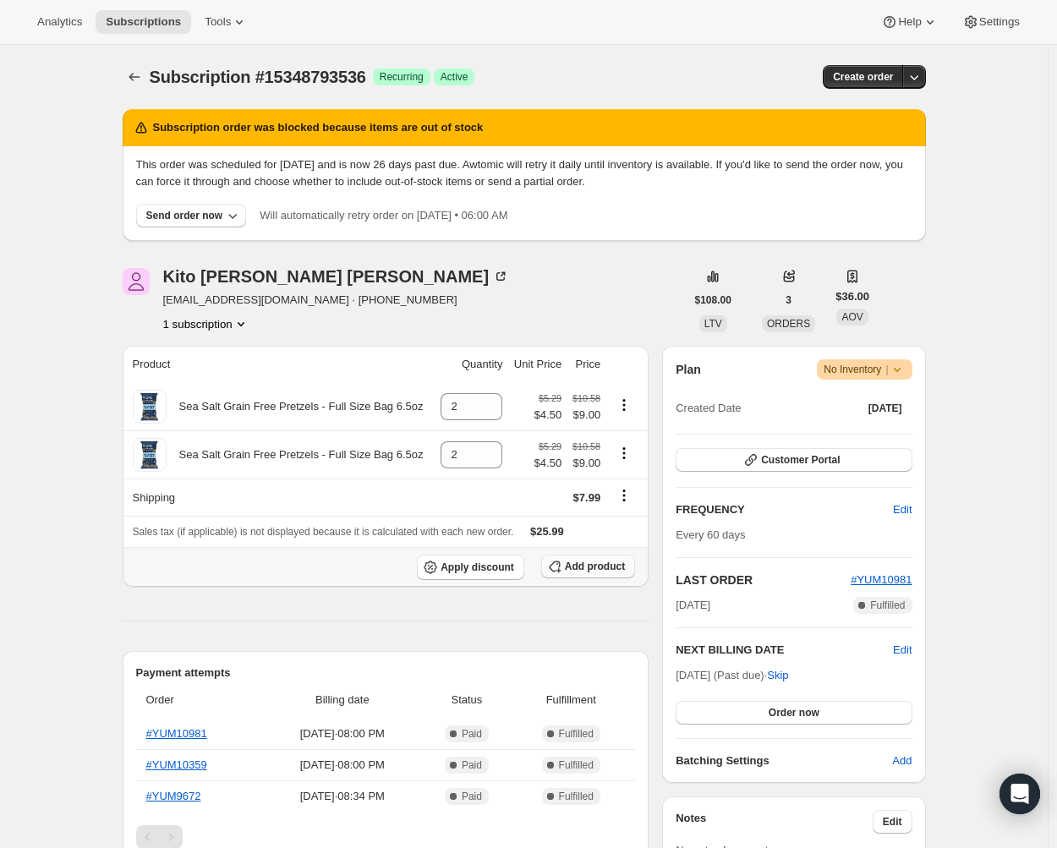
click at [585, 563] on span "Add product" at bounding box center [595, 567] width 60 height 14
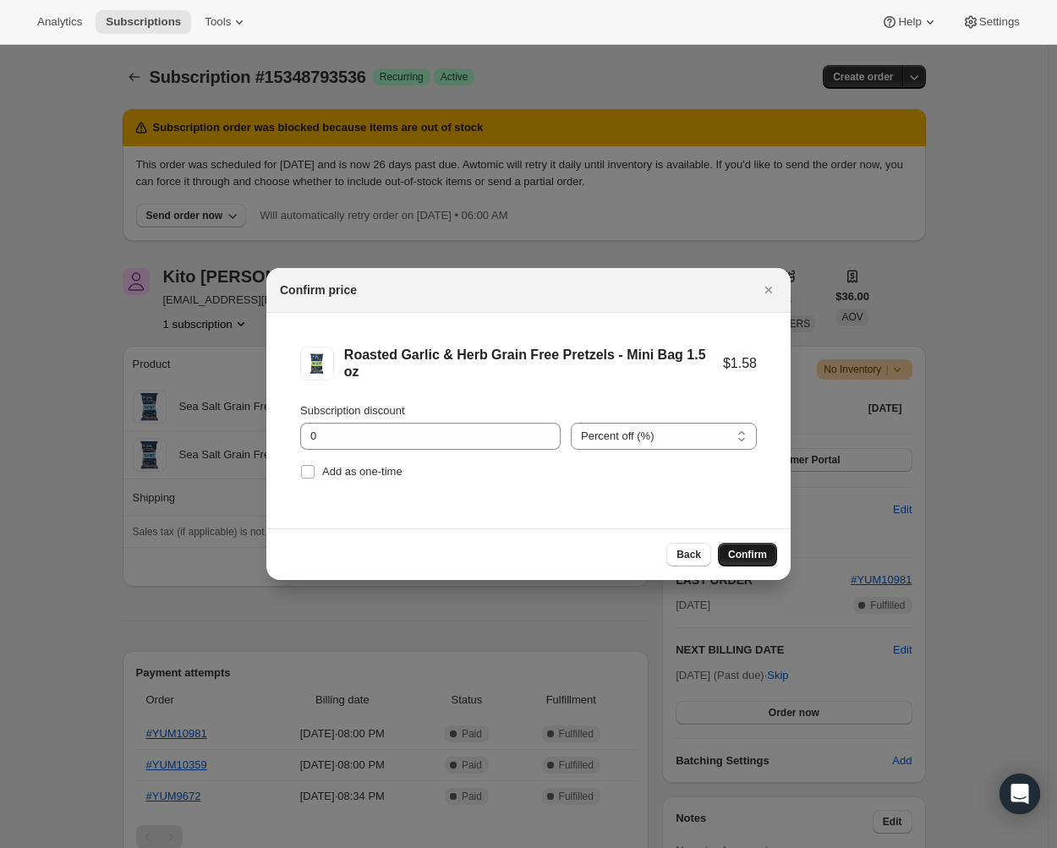
click at [747, 549] on span "Confirm" at bounding box center [747, 555] width 39 height 14
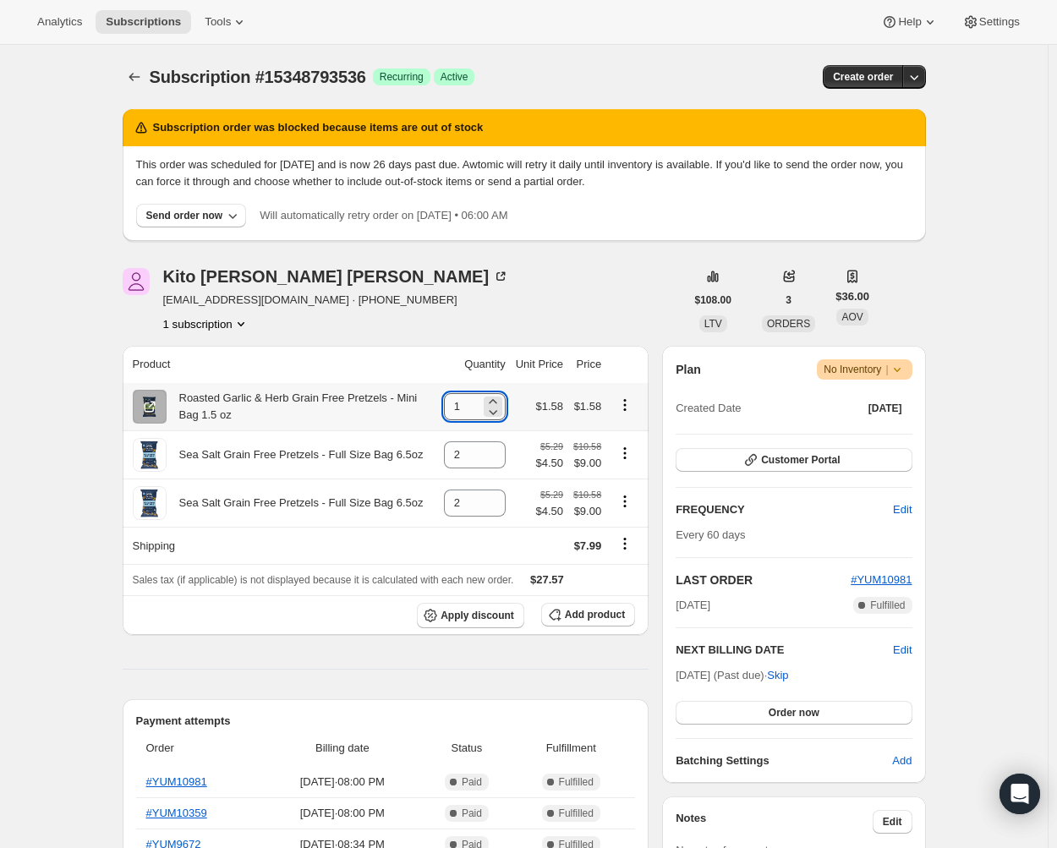
click at [473, 403] on input "1" at bounding box center [462, 406] width 36 height 27
type input "13"
click at [479, 617] on span "Apply discount" at bounding box center [478, 616] width 74 height 14
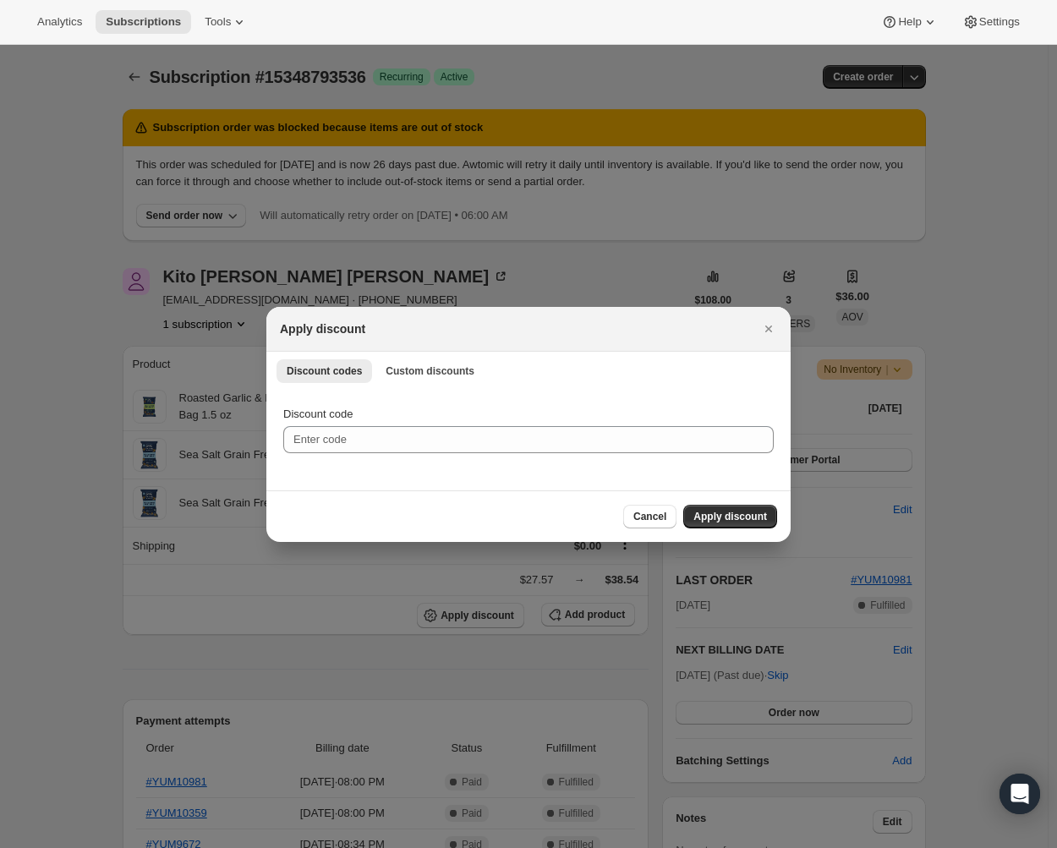
click at [390, 383] on div "Discount codes Custom discounts More views Discount codes Custom discounts More…" at bounding box center [528, 370] width 524 height 37
click at [398, 370] on span "Custom discounts" at bounding box center [430, 372] width 89 height 14
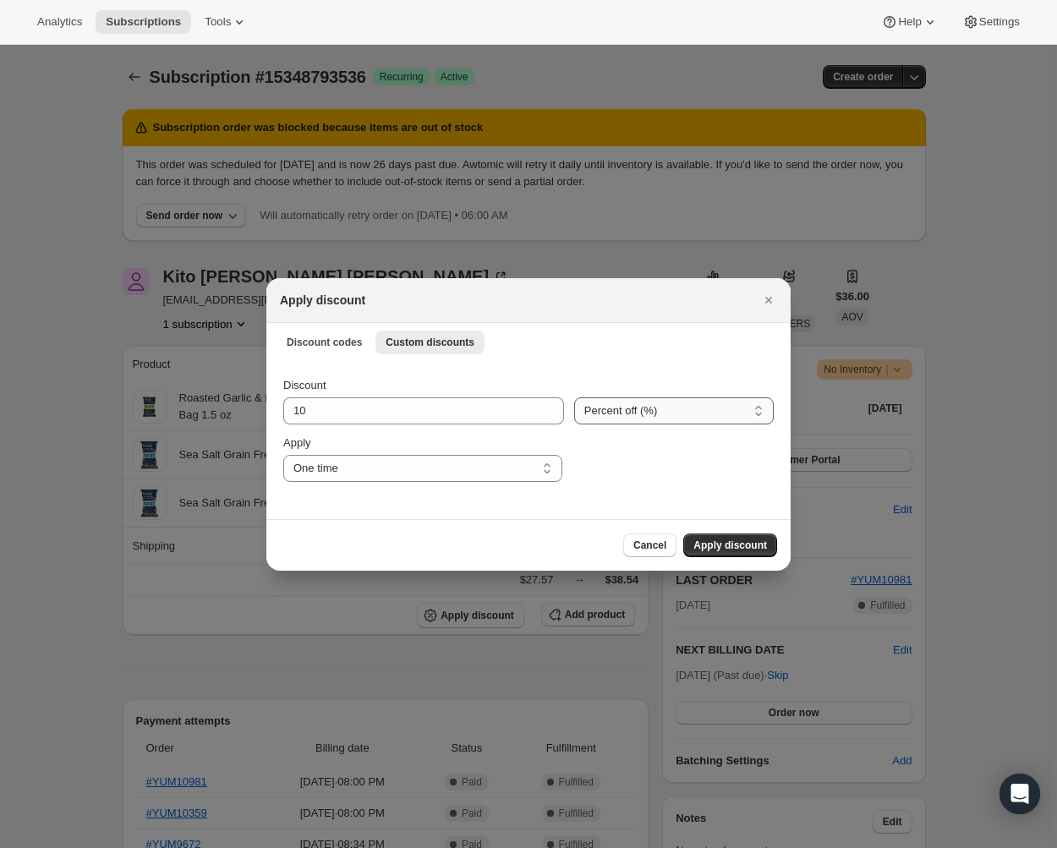
click at [609, 403] on select "Percent off (%) Amount off ($)" at bounding box center [674, 411] width 200 height 27
select select "fixed"
click at [574, 398] on select "Percent off (%) Amount off ($)" at bounding box center [674, 411] width 200 height 27
drag, startPoint x: 343, startPoint y: 406, endPoint x: 231, endPoint y: 408, distance: 111.7
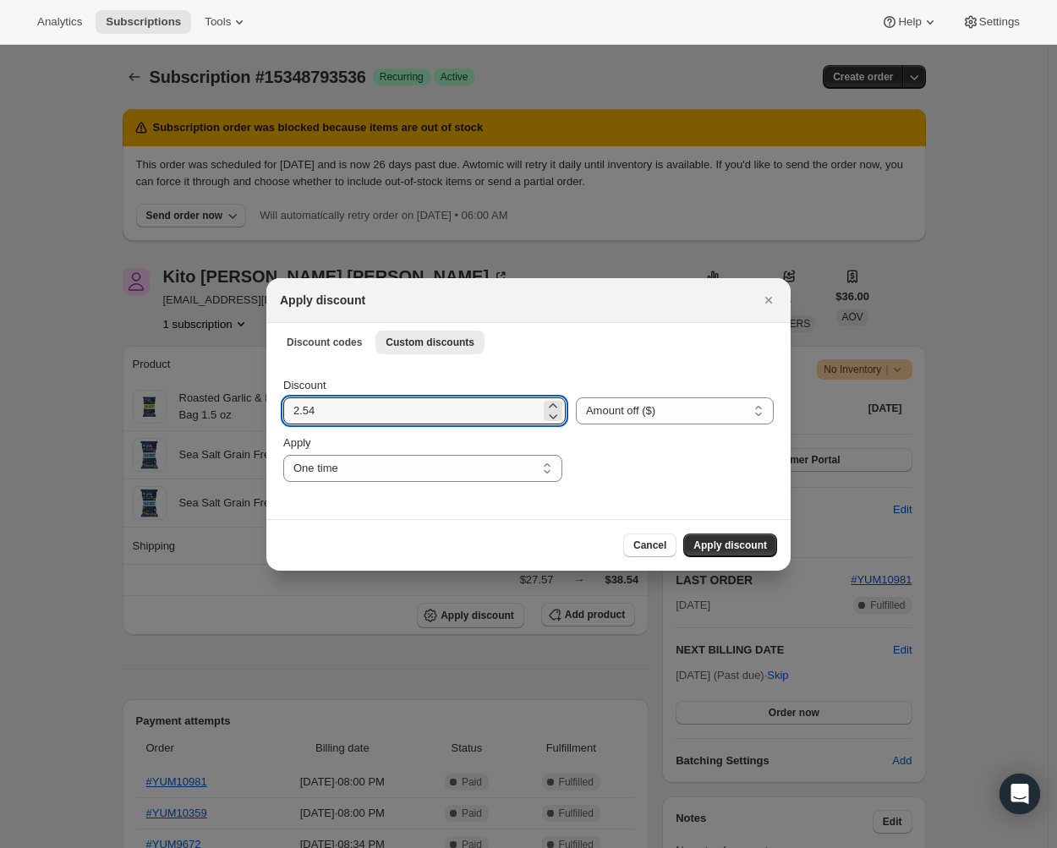
type input "2.54"
click at [688, 465] on div ":rdb:" at bounding box center [673, 458] width 201 height 47
click at [732, 541] on span "Apply discount" at bounding box center [731, 546] width 74 height 14
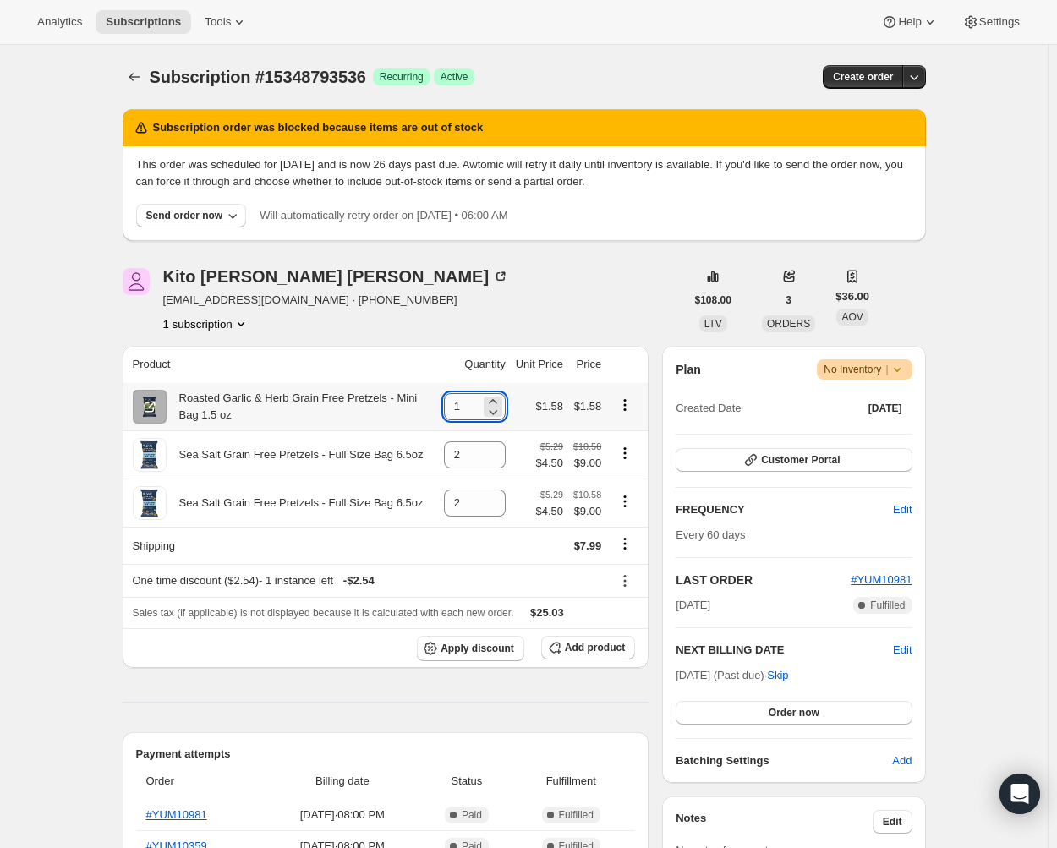
click at [479, 406] on input "1" at bounding box center [462, 406] width 36 height 27
type input "13"
